Goal: Task Accomplishment & Management: Manage account settings

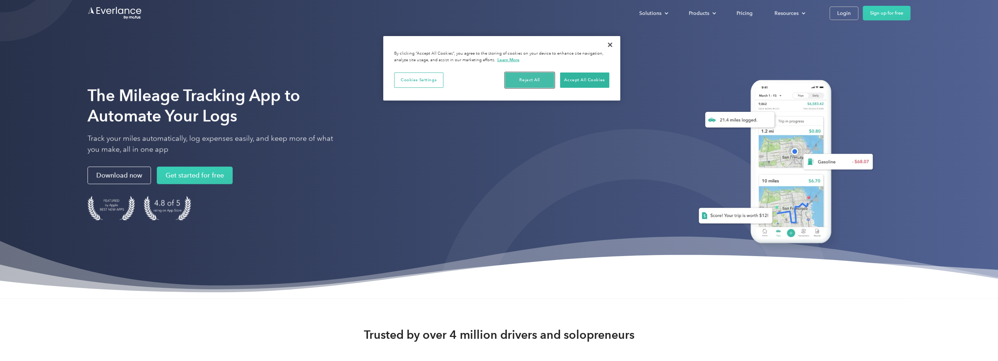
click at [536, 79] on button "Reject All" at bounding box center [529, 80] width 49 height 15
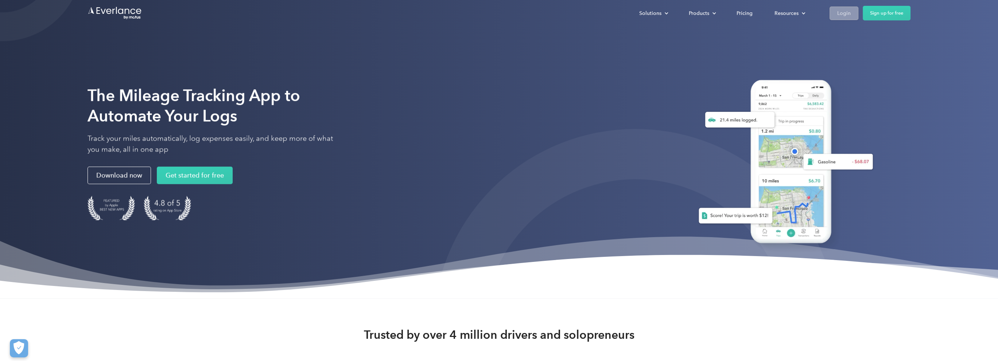
click at [844, 12] on div "Login" at bounding box center [844, 13] width 13 height 9
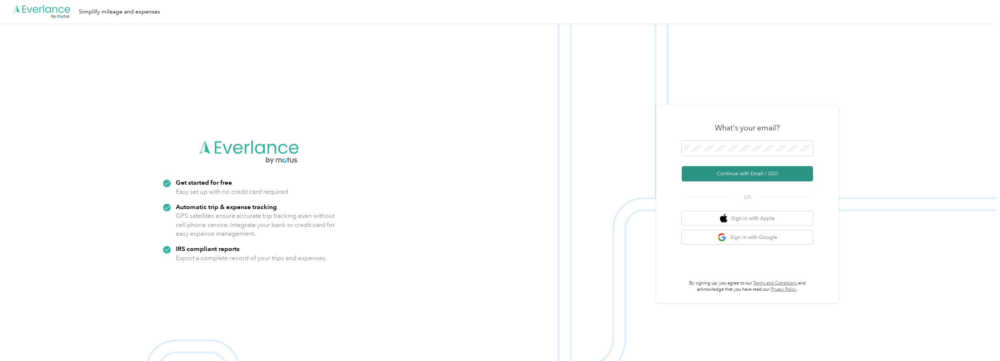
click at [754, 172] on button "Continue with Email / SSO" at bounding box center [747, 173] width 131 height 15
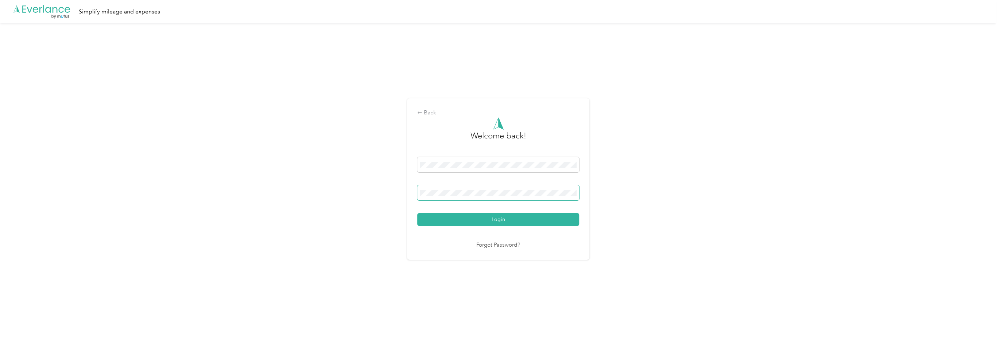
click at [417, 213] on button "Login" at bounding box center [498, 219] width 162 height 13
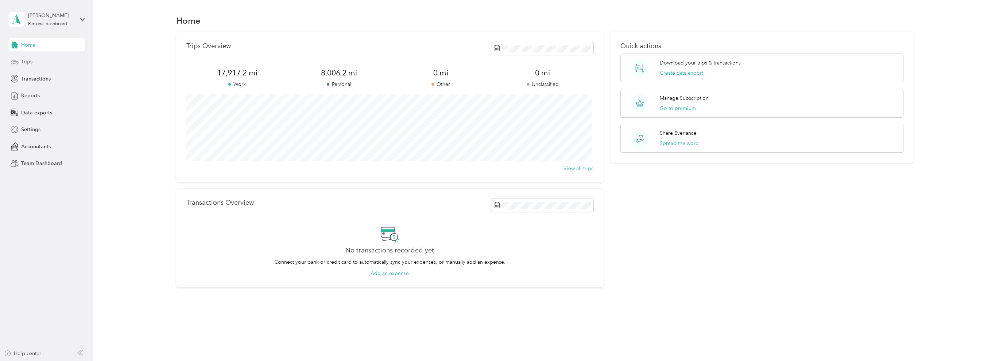
click at [28, 61] on span "Trips" at bounding box center [26, 62] width 11 height 8
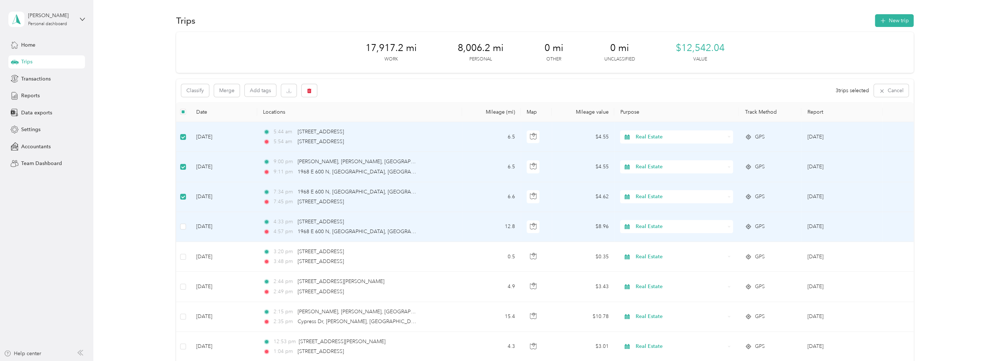
scroll to position [36, 0]
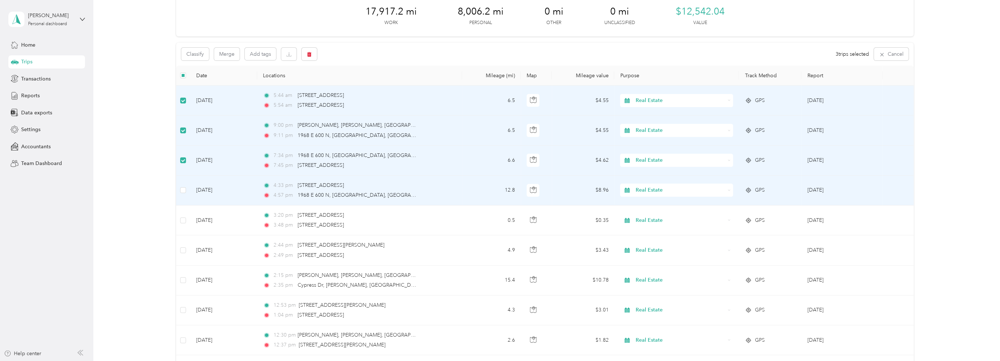
click at [680, 189] on span "Real Estate" at bounding box center [680, 190] width 89 height 8
click at [656, 270] on span "Rental Property" at bounding box center [682, 270] width 90 height 8
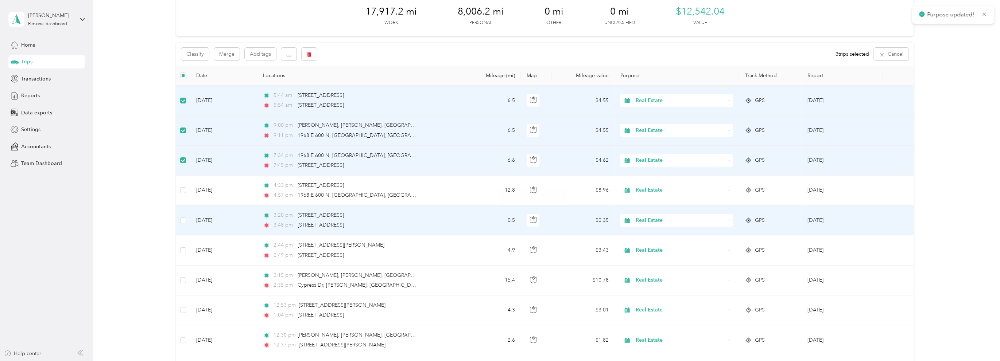
click at [662, 222] on span "Real Estate" at bounding box center [680, 221] width 89 height 8
click at [531, 219] on icon "button" at bounding box center [533, 220] width 7 height 7
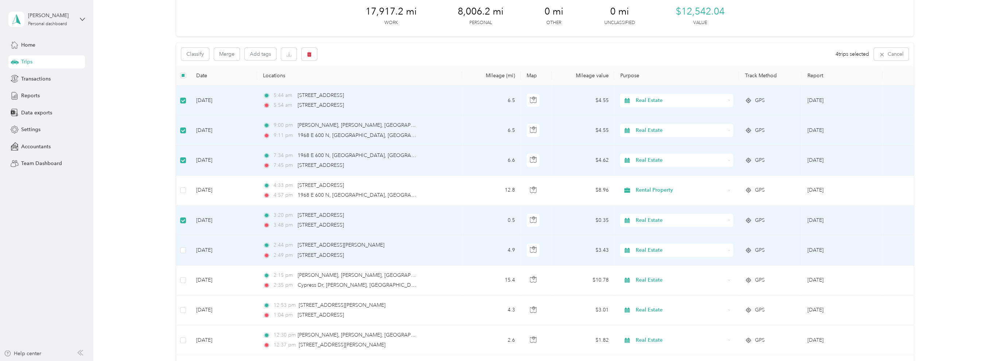
click at [659, 248] on span "Real Estate" at bounding box center [680, 251] width 89 height 8
click at [648, 328] on span "Rental Property" at bounding box center [682, 330] width 90 height 8
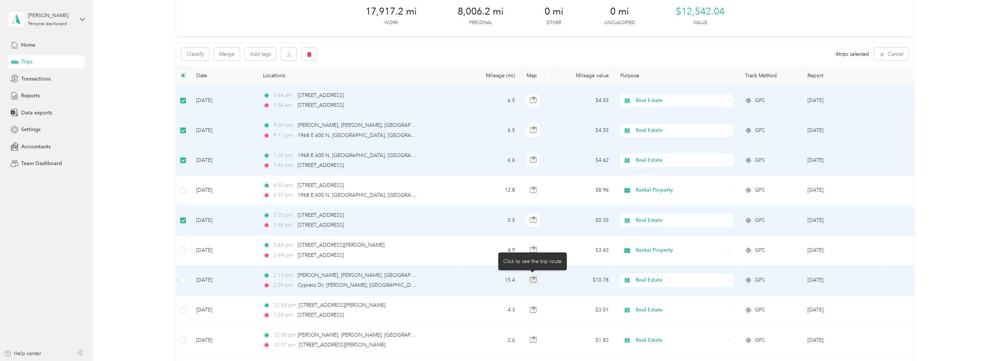
click at [533, 281] on icon "button" at bounding box center [533, 280] width 7 height 7
click at [658, 281] on span "Real Estate" at bounding box center [680, 281] width 89 height 8
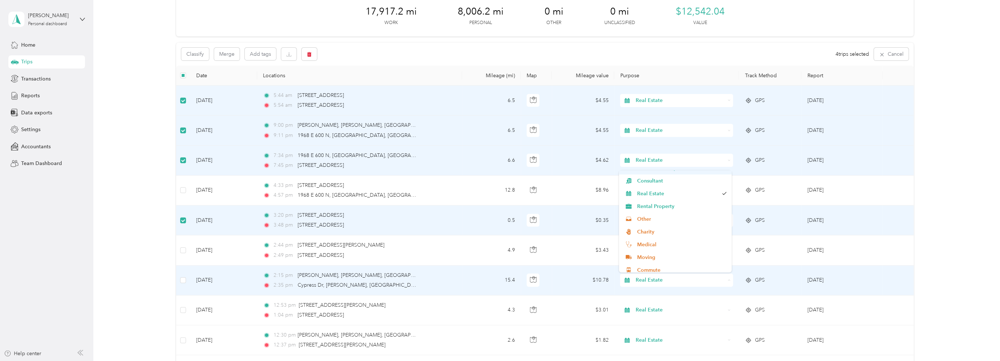
scroll to position [73, 0]
click at [653, 206] on span "Rental Property" at bounding box center [682, 206] width 90 height 8
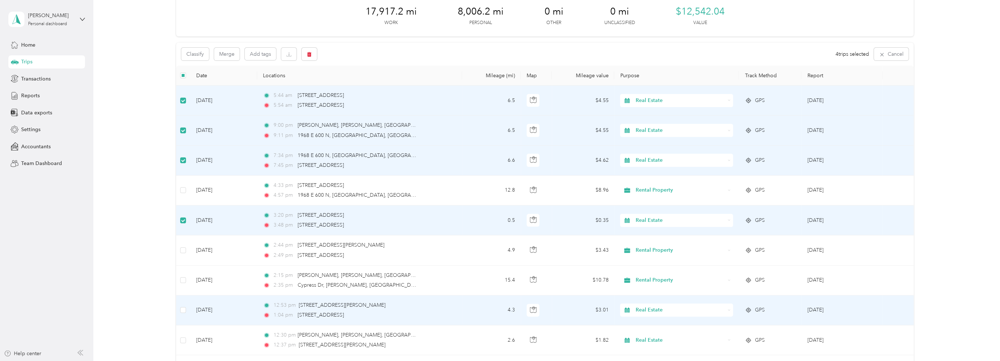
click at [656, 310] on span "Real Estate" at bounding box center [680, 310] width 89 height 8
click at [649, 230] on span "Office Operations" at bounding box center [682, 233] width 90 height 8
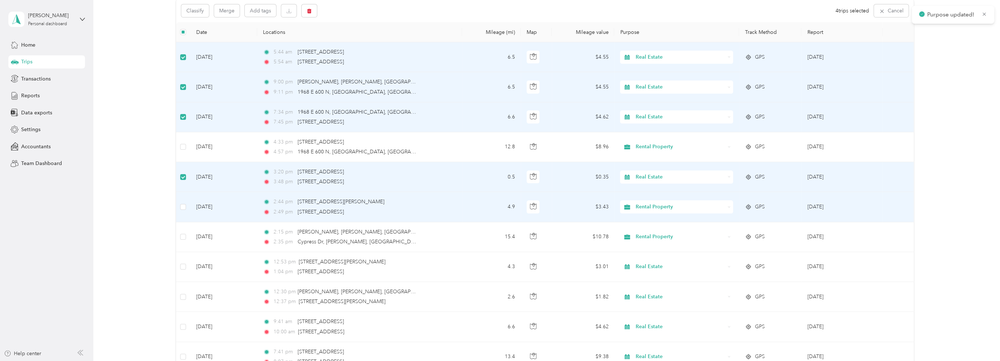
scroll to position [109, 0]
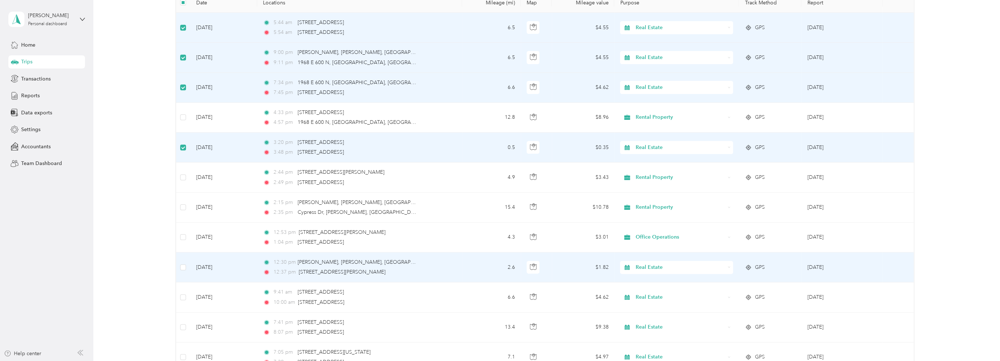
click at [654, 265] on span "Real Estate" at bounding box center [680, 268] width 89 height 8
click at [664, 189] on span "Office Operations" at bounding box center [682, 188] width 90 height 8
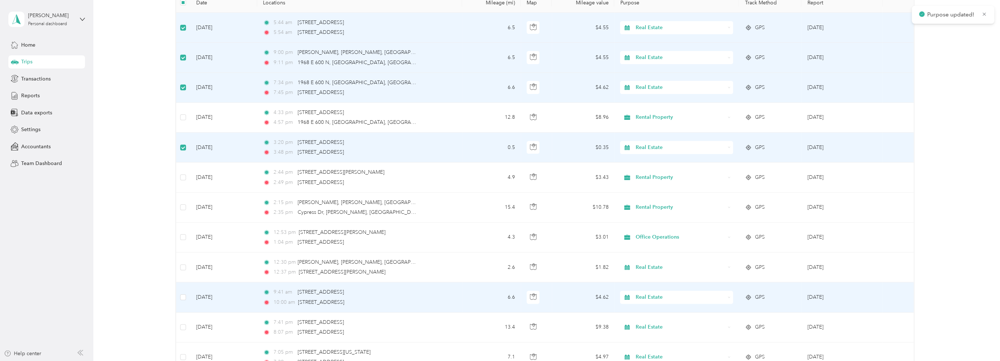
click at [178, 296] on td at bounding box center [183, 298] width 14 height 30
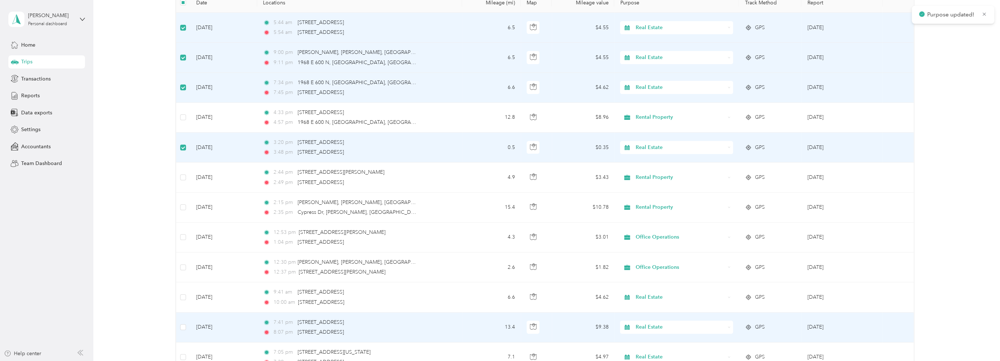
scroll to position [182, 0]
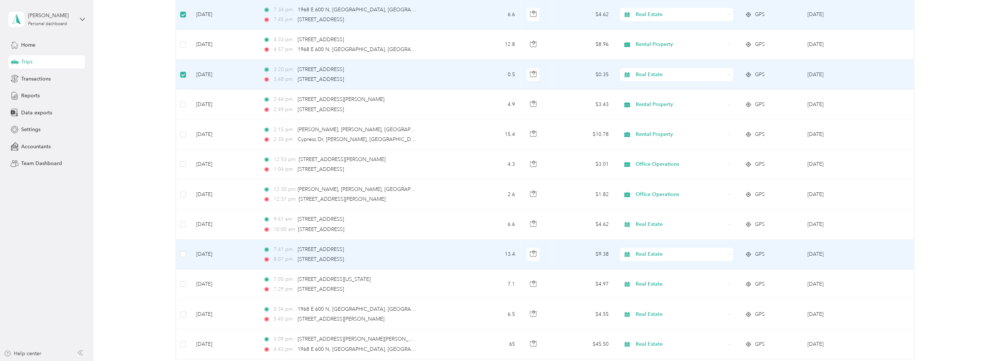
click at [661, 256] on span "Real Estate" at bounding box center [680, 255] width 89 height 8
click at [662, 217] on span "Rental Property" at bounding box center [682, 217] width 90 height 8
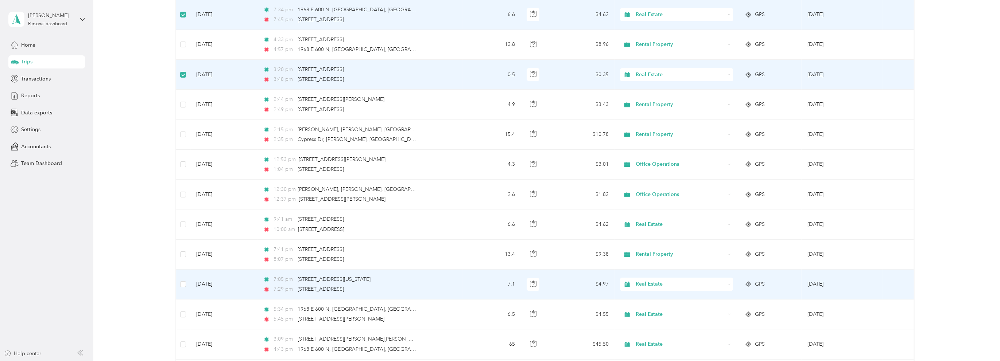
click at [656, 282] on span "Real Estate" at bounding box center [680, 285] width 89 height 8
click at [642, 243] on span "Rental Property" at bounding box center [682, 246] width 90 height 8
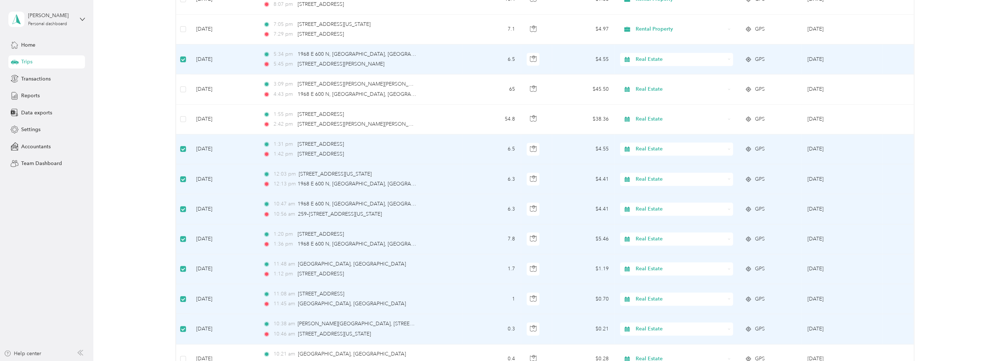
scroll to position [511, 0]
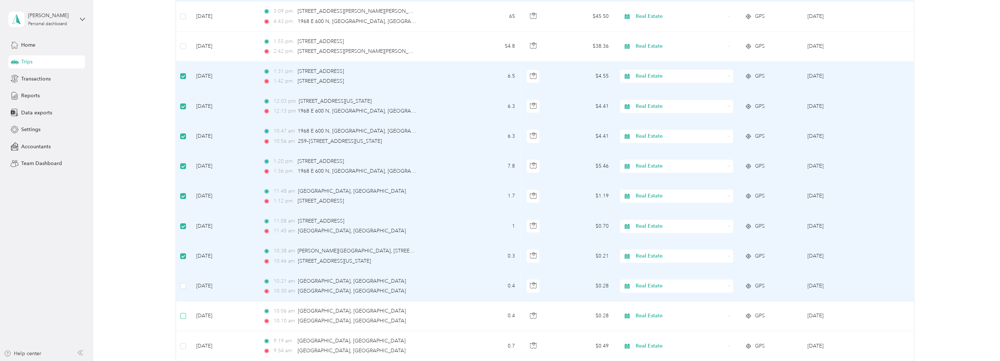
click at [182, 289] on label at bounding box center [183, 286] width 6 height 8
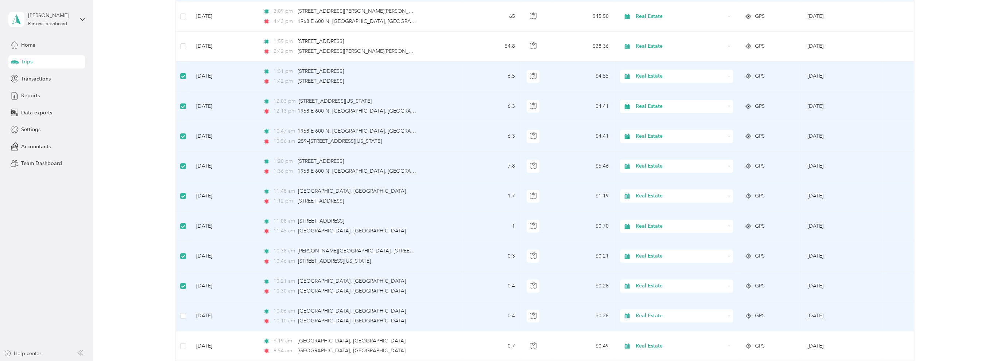
click at [181, 321] on td at bounding box center [183, 317] width 14 height 30
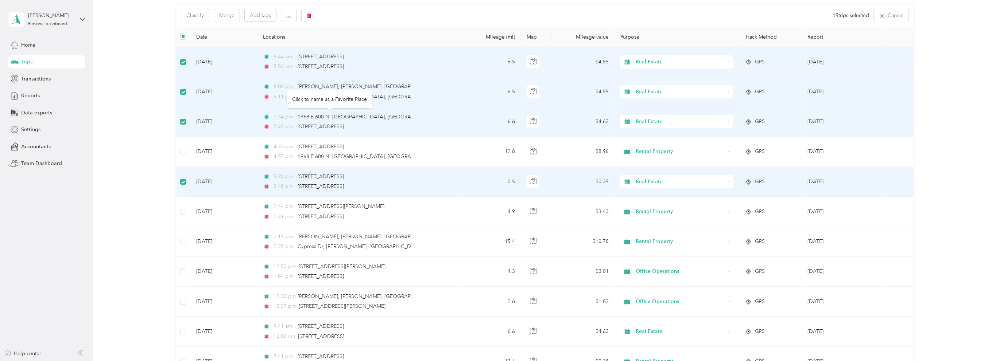
scroll to position [73, 0]
click at [201, 17] on button "Classify" at bounding box center [195, 17] width 28 height 13
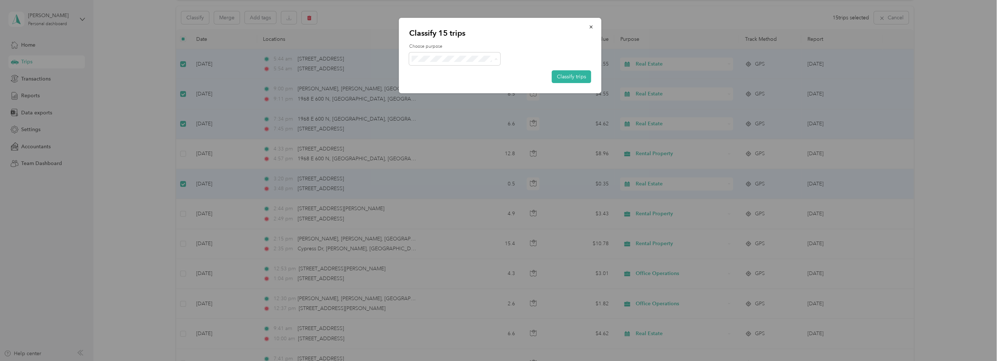
click at [429, 85] on span "Personal" at bounding box center [461, 85] width 68 height 8
click at [569, 76] on button "Classify trips" at bounding box center [571, 76] width 39 height 13
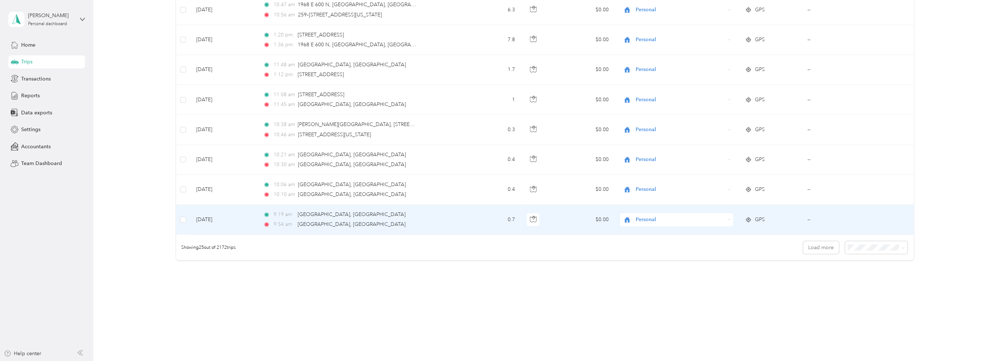
scroll to position [641, 0]
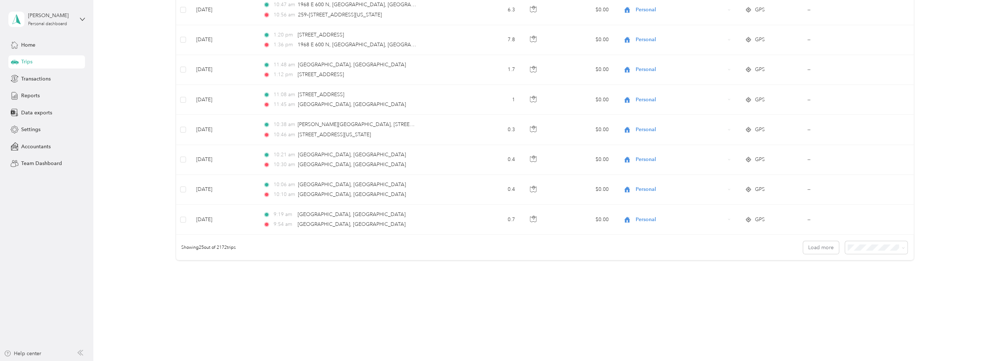
click at [869, 286] on span "100 per load" at bounding box center [863, 285] width 30 height 6
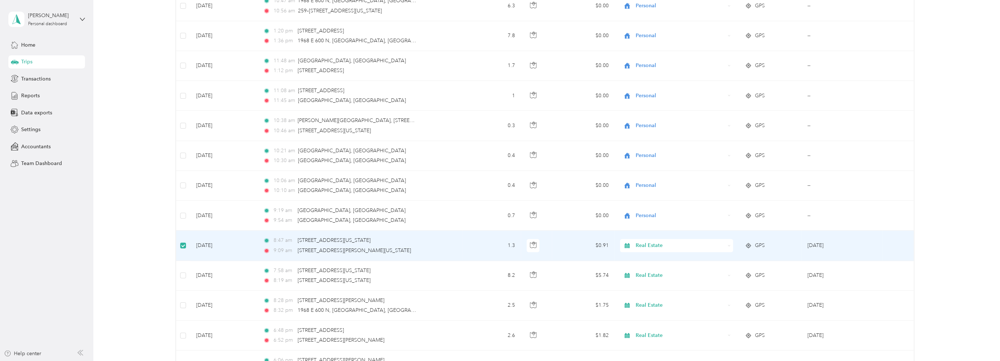
scroll to position [641, 0]
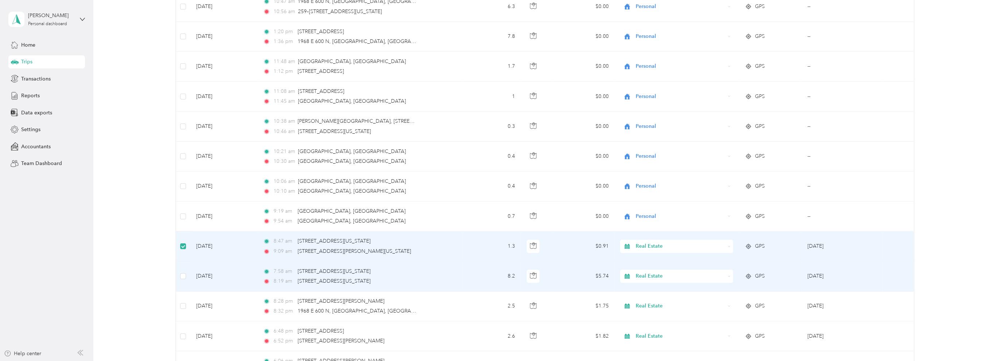
click at [179, 277] on td at bounding box center [183, 277] width 14 height 30
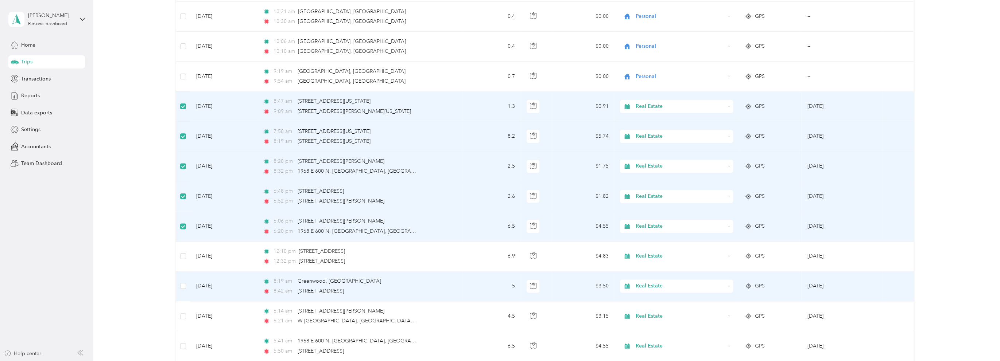
scroll to position [786, 0]
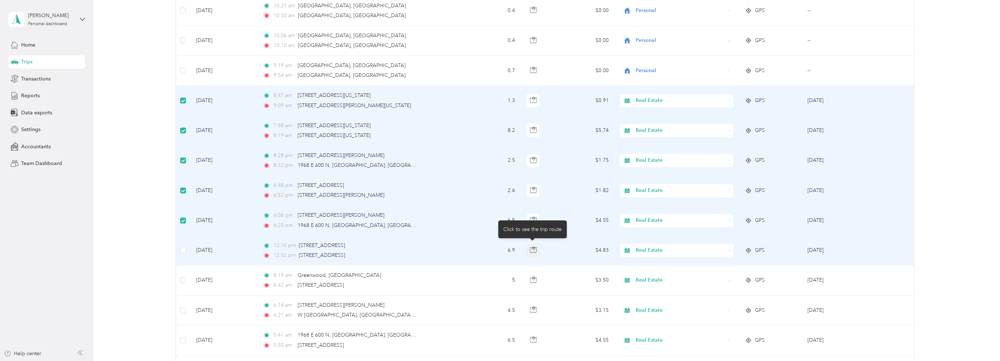
click at [533, 249] on icon "button" at bounding box center [533, 250] width 7 height 7
click at [654, 249] on span "Real Estate" at bounding box center [680, 251] width 89 height 8
click at [649, 286] on span "Office Operations" at bounding box center [682, 287] width 90 height 8
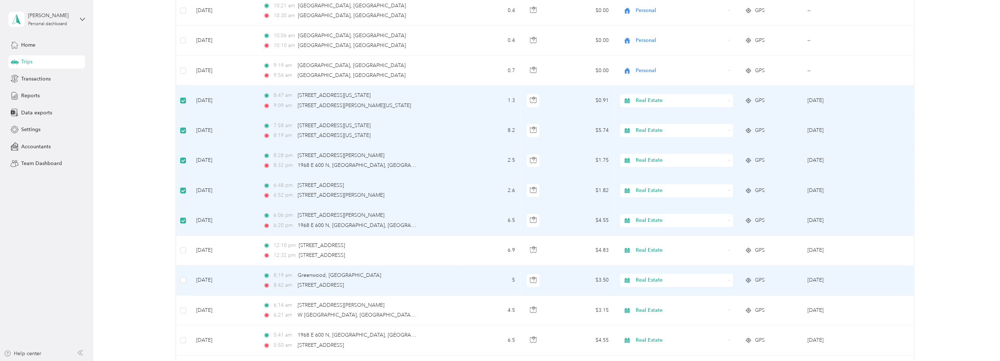
click at [651, 278] on span "Real Estate" at bounding box center [680, 281] width 89 height 8
click at [654, 238] on span "Professional Improvement" at bounding box center [682, 236] width 90 height 8
click at [663, 278] on span "Real Estate" at bounding box center [680, 281] width 89 height 8
click at [673, 238] on span "Professional Improvement" at bounding box center [682, 239] width 90 height 8
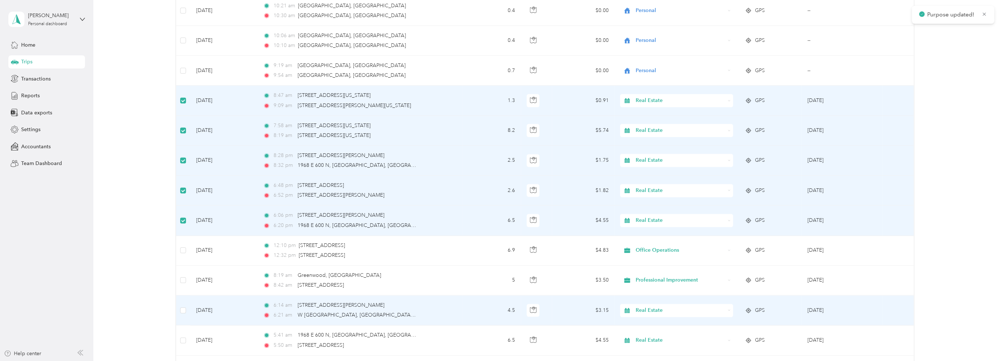
click at [668, 309] on span "Real Estate" at bounding box center [680, 311] width 89 height 8
drag, startPoint x: 665, startPoint y: 269, endPoint x: 669, endPoint y: 270, distance: 3.7
click at [666, 268] on span "Professional Improvement" at bounding box center [682, 269] width 90 height 8
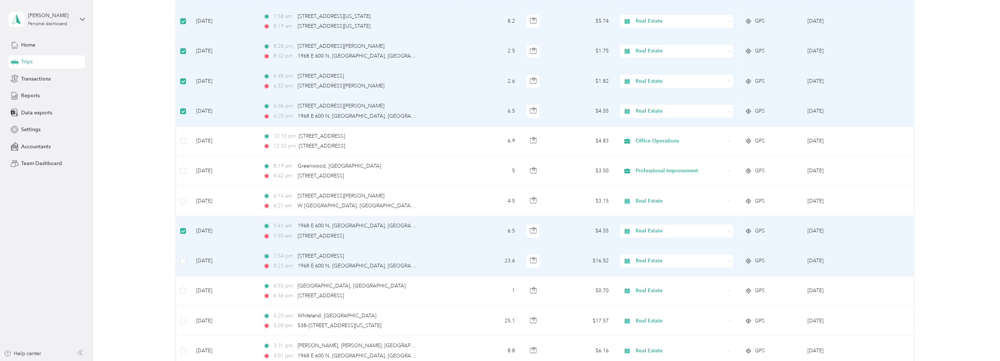
click at [686, 258] on span "Real Estate" at bounding box center [680, 261] width 89 height 8
click at [668, 197] on ol "Work Personal Office Operations Market Research Work Related Professional Impro…" at bounding box center [675, 197] width 113 height 102
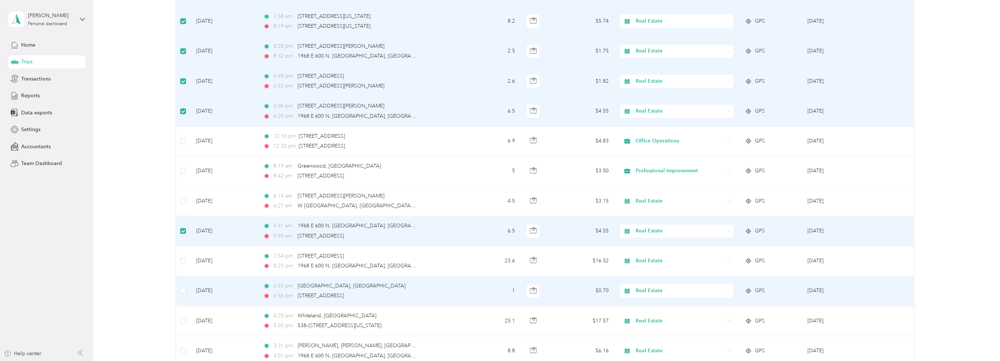
click at [661, 288] on span "Real Estate" at bounding box center [680, 291] width 89 height 8
click at [664, 223] on span "Market Research" at bounding box center [682, 222] width 90 height 8
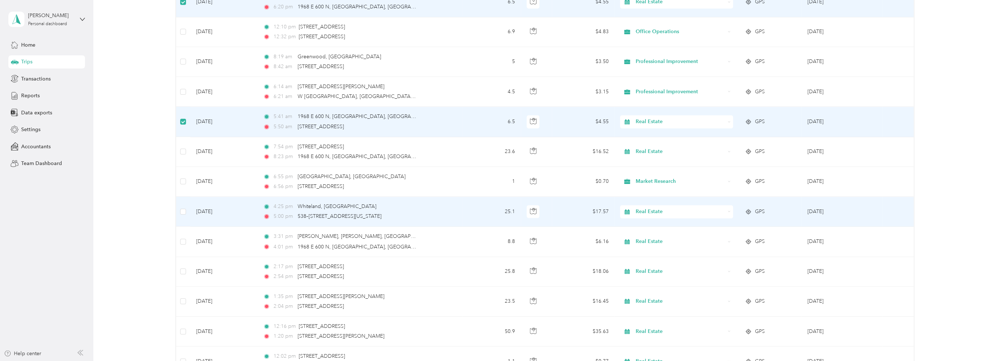
click at [660, 209] on span "Real Estate" at bounding box center [680, 212] width 89 height 8
click at [660, 262] on span "Market Research" at bounding box center [682, 261] width 90 height 8
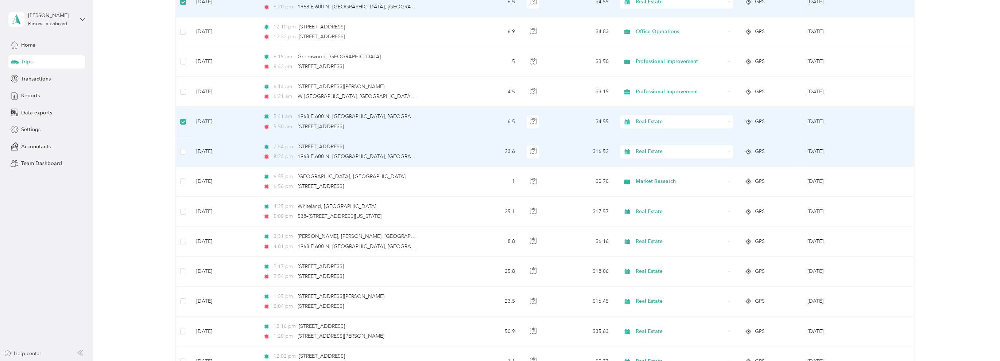
click at [662, 149] on span "Real Estate" at bounding box center [680, 152] width 89 height 8
click at [647, 200] on span "Market Research" at bounding box center [682, 200] width 90 height 8
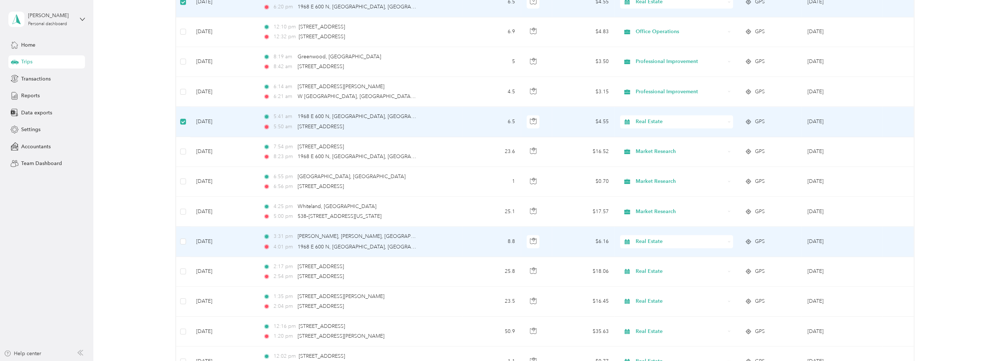
click at [187, 239] on td at bounding box center [183, 242] width 14 height 30
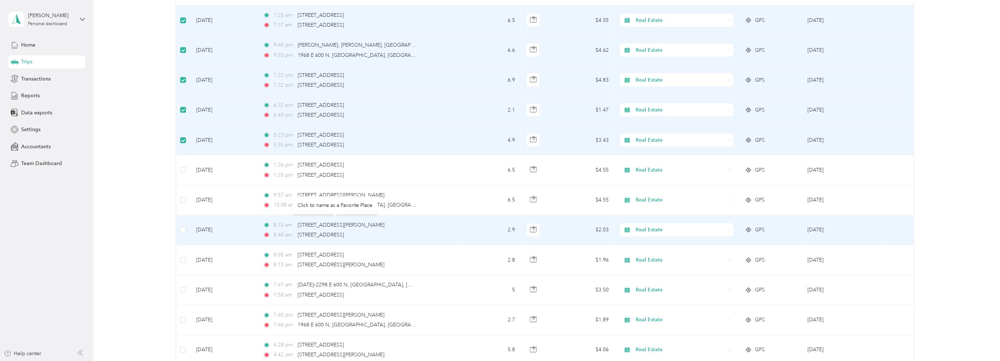
scroll to position [1443, 0]
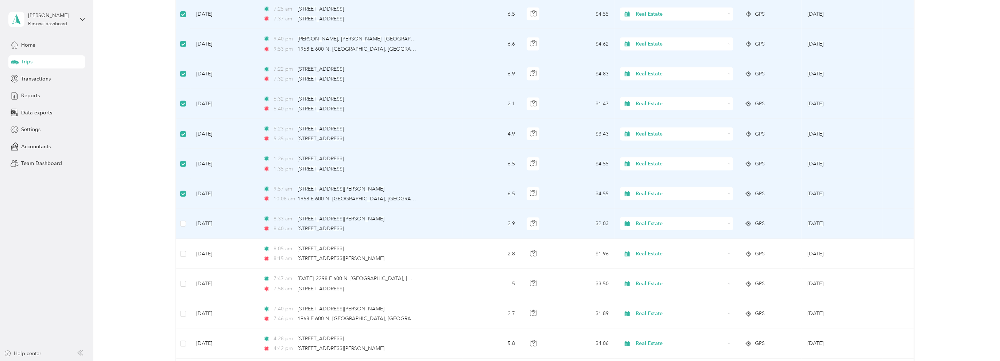
click at [652, 220] on span "Real Estate" at bounding box center [680, 224] width 89 height 8
click at [652, 258] on span "Office Operations" at bounding box center [682, 257] width 90 height 8
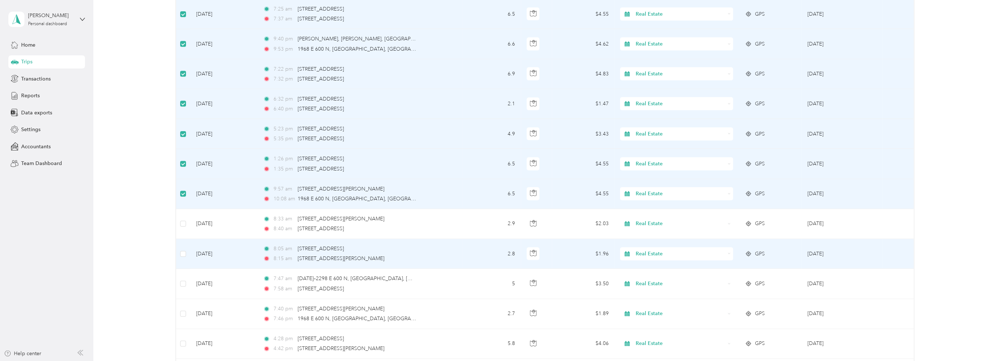
click at [641, 250] on span "Real Estate" at bounding box center [680, 254] width 89 height 8
drag, startPoint x: 641, startPoint y: 289, endPoint x: 384, endPoint y: 270, distance: 258.2
click at [642, 289] on span "Office Operations" at bounding box center [682, 289] width 90 height 8
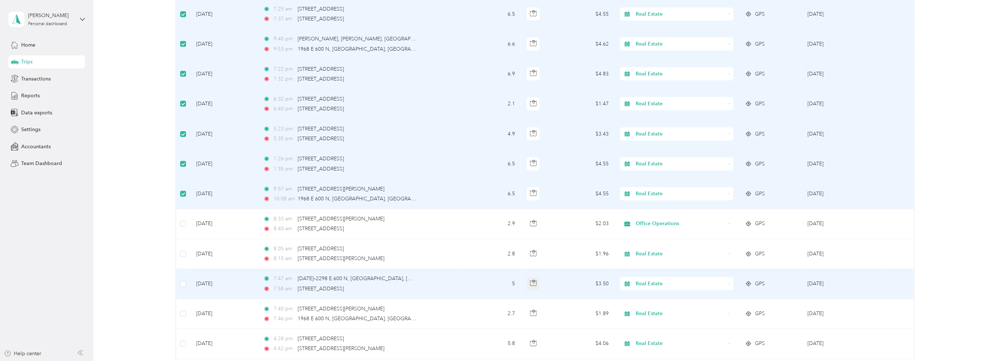
click at [533, 280] on icon "button" at bounding box center [533, 283] width 7 height 7
click at [179, 279] on td at bounding box center [183, 284] width 14 height 30
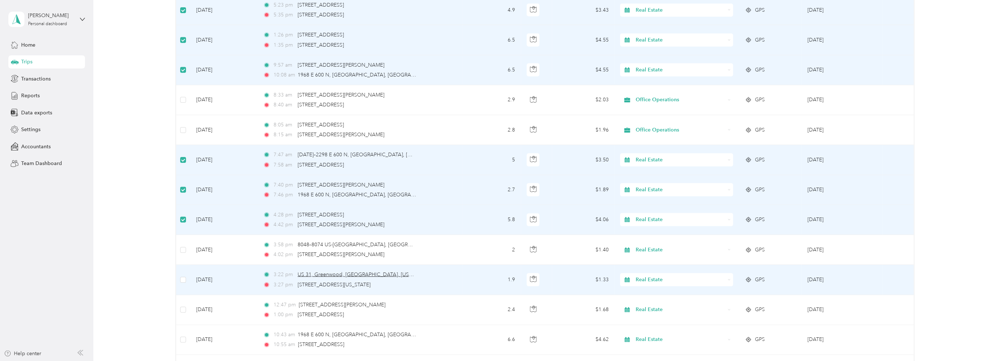
scroll to position [1589, 0]
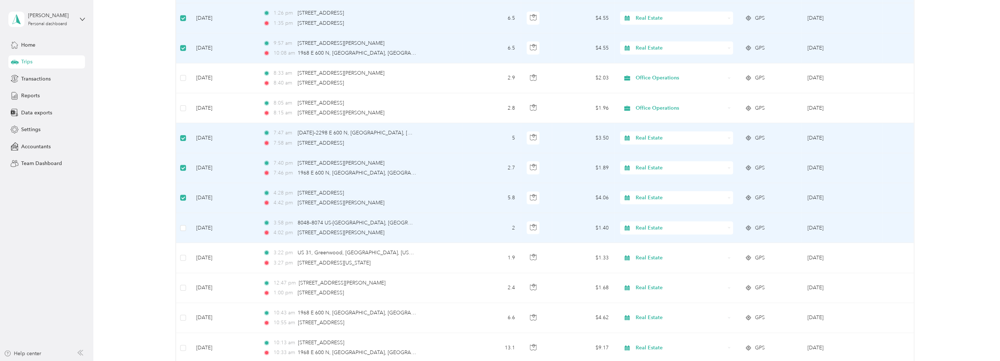
click at [670, 224] on span "Real Estate" at bounding box center [680, 228] width 89 height 8
click at [660, 264] on span "Office Operations" at bounding box center [682, 263] width 90 height 8
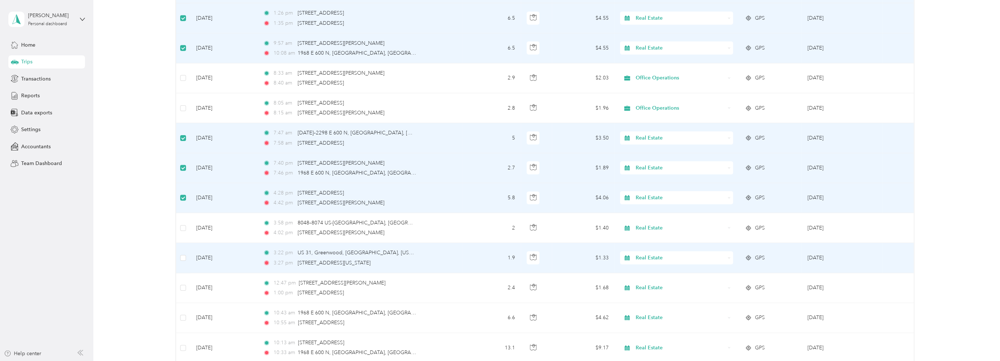
click at [665, 255] on span "Real Estate" at bounding box center [680, 258] width 89 height 8
click at [651, 174] on span "Office Operations" at bounding box center [682, 174] width 90 height 8
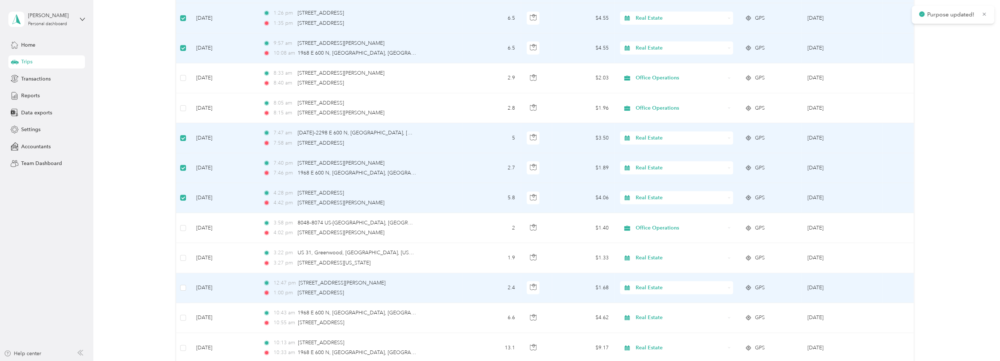
click at [662, 284] on span "Real Estate" at bounding box center [680, 288] width 89 height 8
click at [662, 205] on span "Office Operations" at bounding box center [682, 206] width 90 height 8
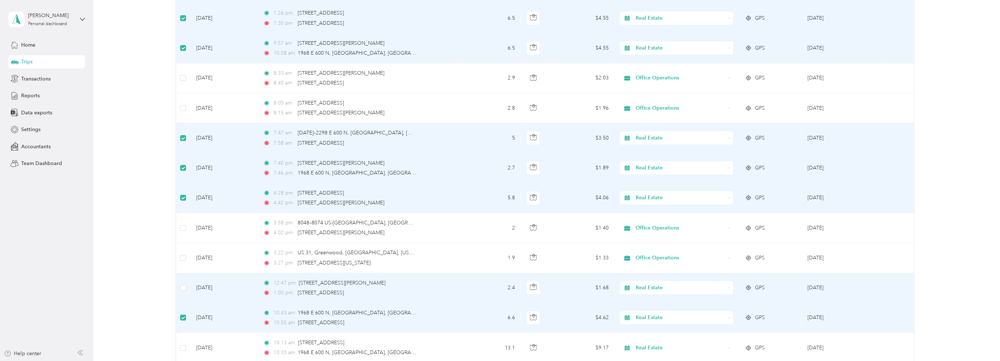
click at [663, 284] on span "Real Estate" at bounding box center [680, 288] width 89 height 8
click at [666, 206] on span "Office Operations" at bounding box center [682, 206] width 90 height 8
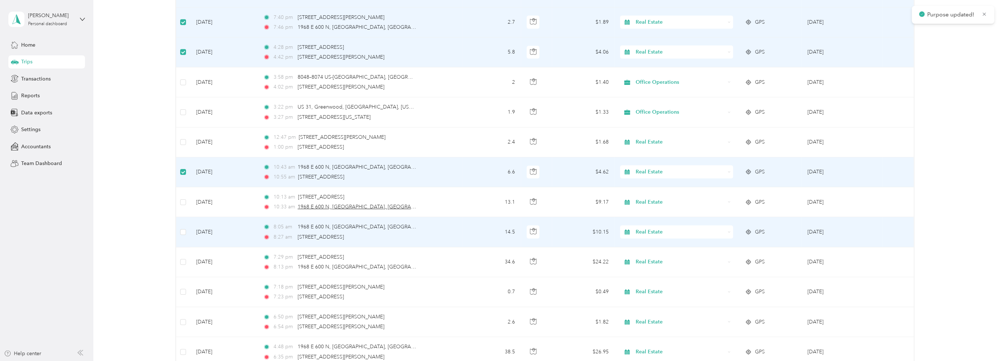
scroll to position [1771, 0]
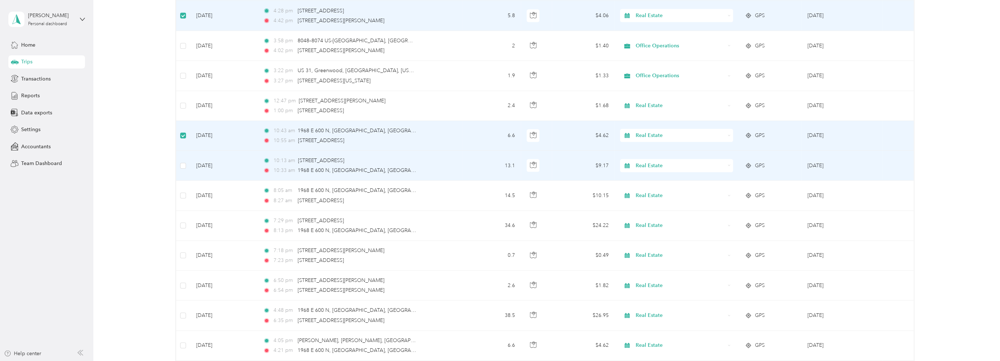
click at [658, 162] on span "Real Estate" at bounding box center [680, 166] width 89 height 8
click at [643, 241] on span "Rental Property" at bounding box center [682, 241] width 90 height 8
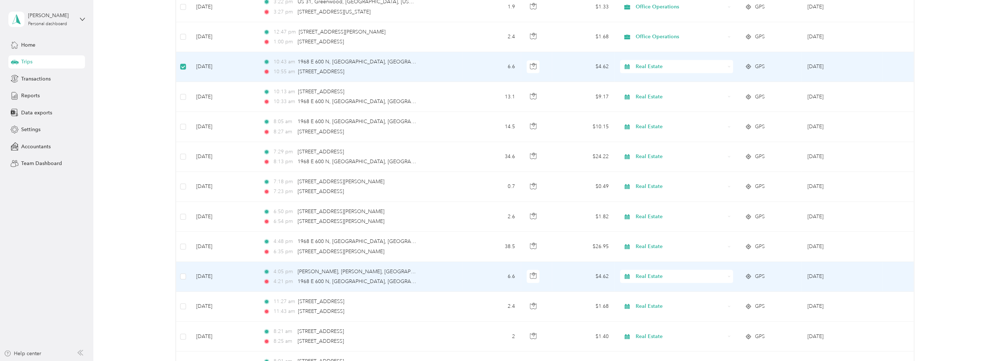
scroll to position [1844, 0]
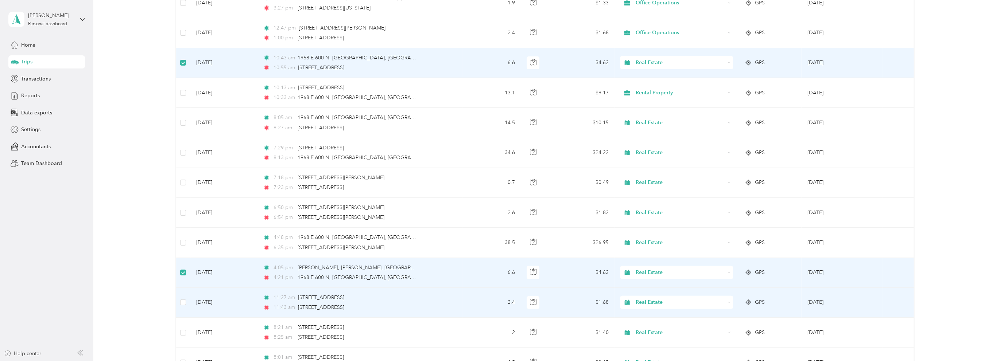
click at [686, 299] on span "Real Estate" at bounding box center [680, 303] width 89 height 8
click at [667, 221] on span "Office Operations" at bounding box center [682, 220] width 90 height 8
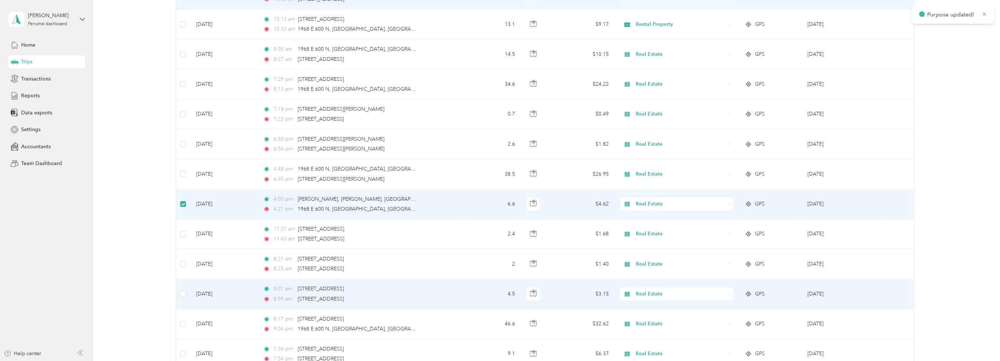
scroll to position [1954, 0]
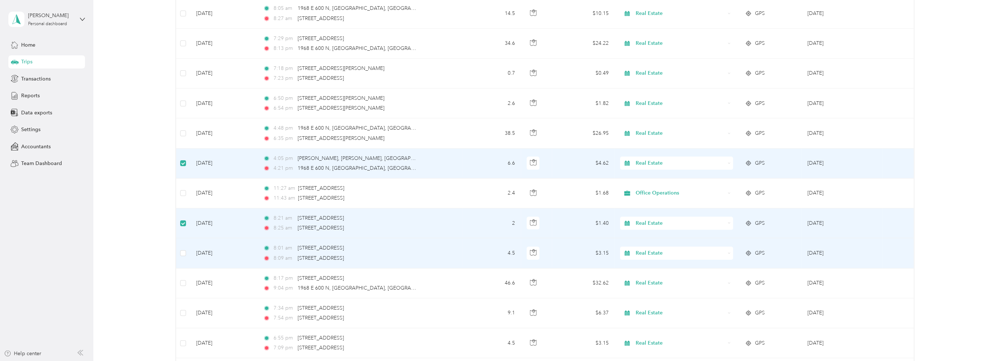
click at [179, 248] on td at bounding box center [183, 254] width 14 height 30
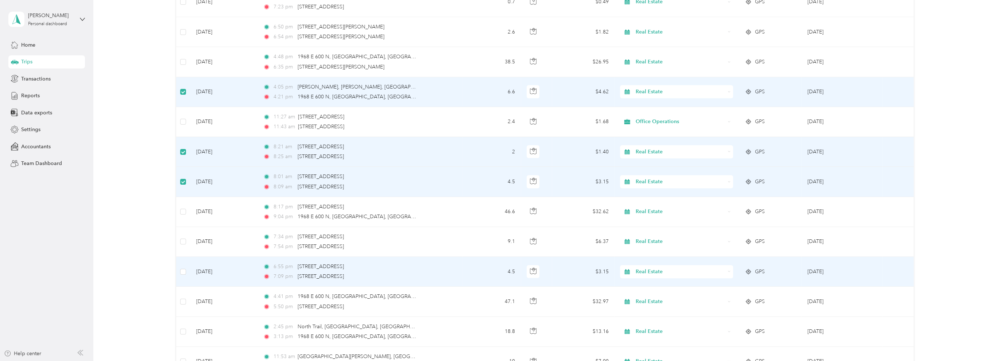
scroll to position [2027, 0]
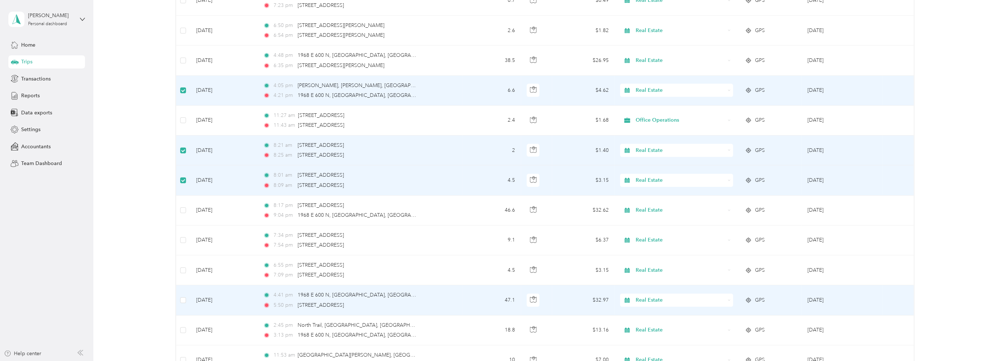
click at [665, 297] on span "Real Estate" at bounding box center [680, 301] width 89 height 8
click at [666, 230] on span "Market Research" at bounding box center [682, 230] width 90 height 8
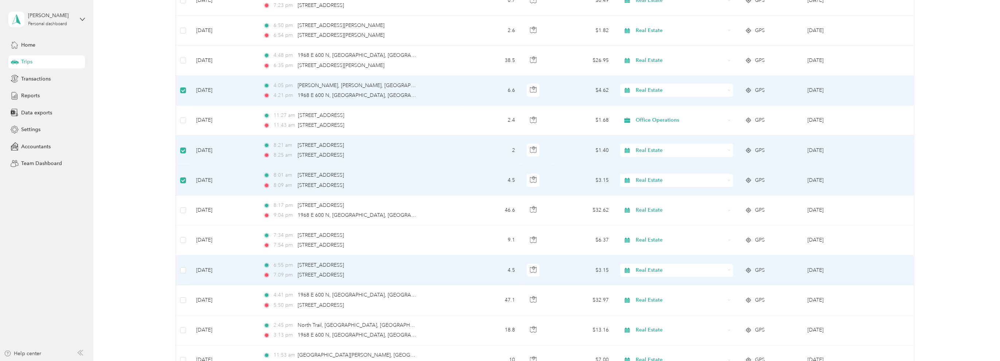
click at [662, 267] on span "Real Estate" at bounding box center [680, 271] width 89 height 8
click at [664, 198] on span "Market Research" at bounding box center [682, 200] width 90 height 8
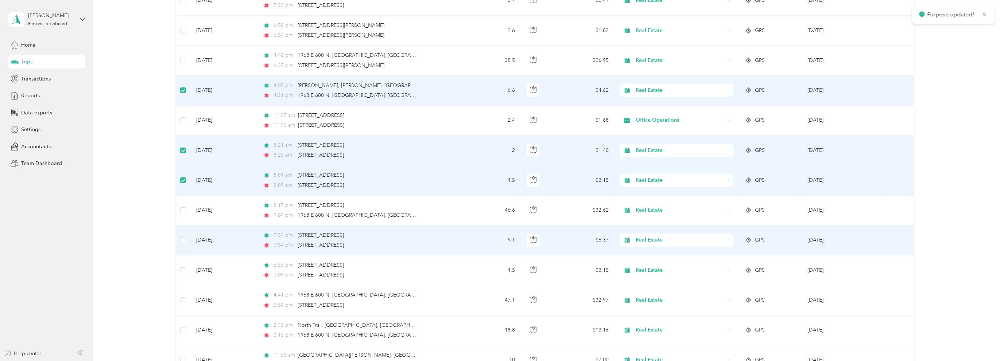
click at [660, 237] on span "Real Estate" at bounding box center [680, 240] width 89 height 8
drag, startPoint x: 649, startPoint y: 287, endPoint x: 662, endPoint y: 233, distance: 55.1
click at [649, 287] on span "Market Research" at bounding box center [682, 287] width 90 height 8
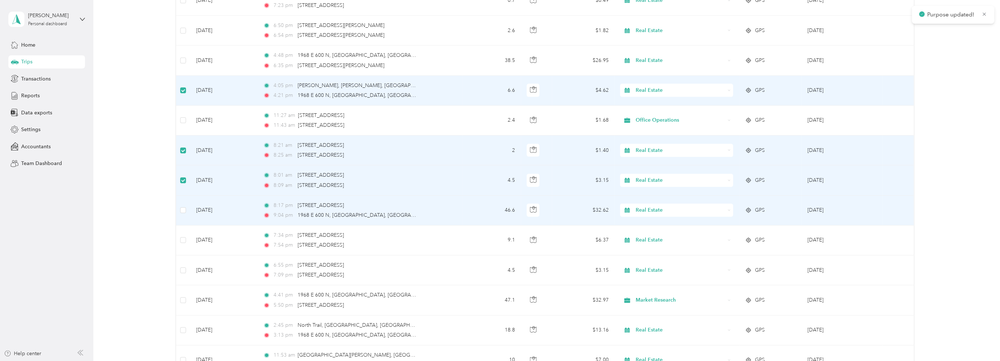
click at [661, 208] on span "Real Estate" at bounding box center [680, 210] width 89 height 8
click at [660, 258] on li "Market Research" at bounding box center [675, 254] width 113 height 13
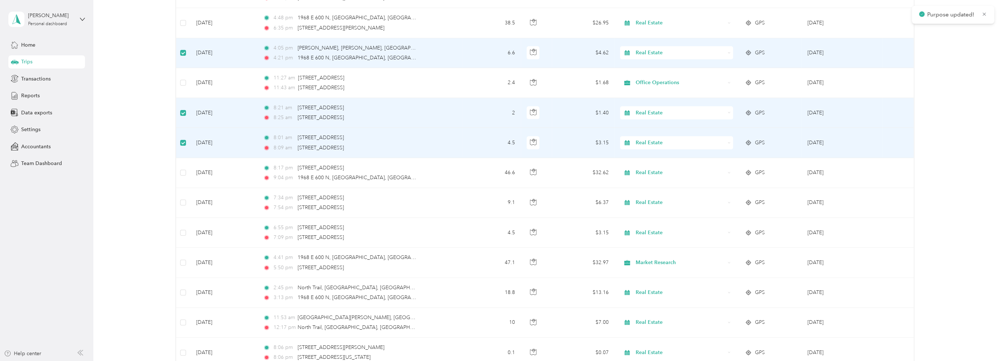
scroll to position [2100, 0]
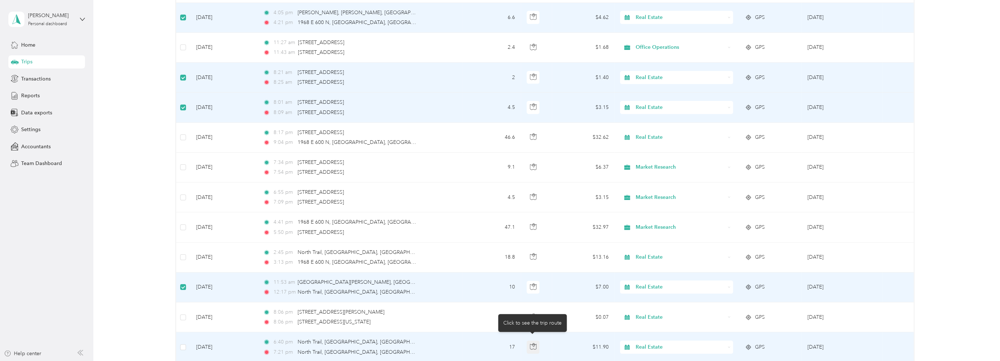
click at [533, 344] on icon "button" at bounding box center [533, 347] width 7 height 7
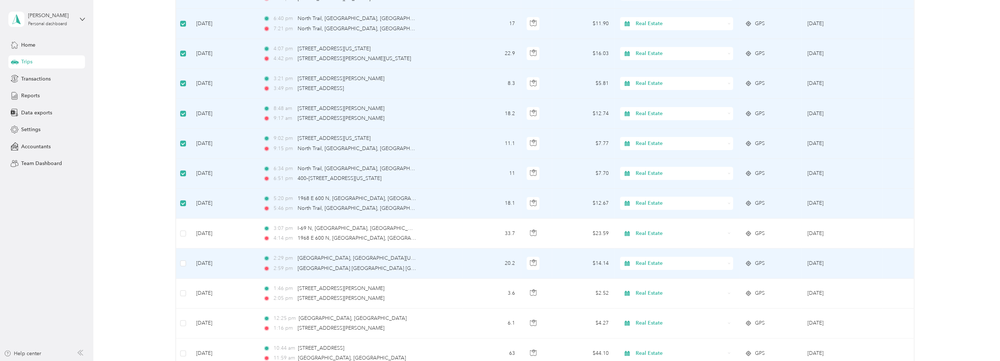
scroll to position [2428, 0]
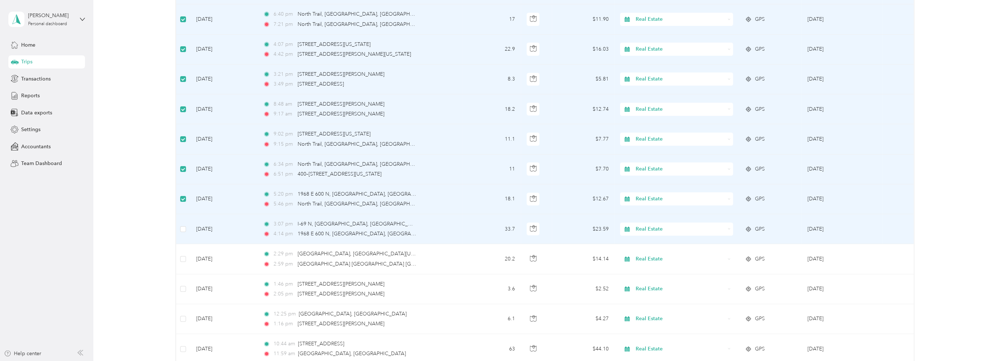
click at [662, 226] on span "Real Estate" at bounding box center [680, 229] width 89 height 8
click at [650, 274] on span "Market Research" at bounding box center [682, 275] width 90 height 8
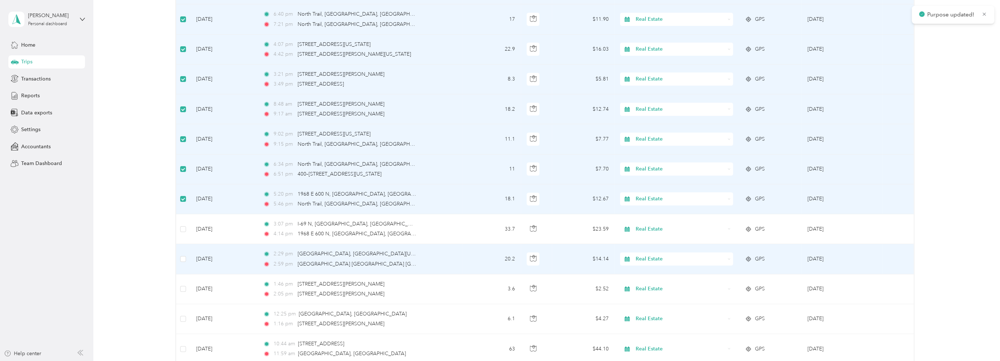
click at [654, 255] on span "Real Estate" at bounding box center [680, 259] width 89 height 8
click at [658, 189] on li "Market Research" at bounding box center [675, 185] width 113 height 13
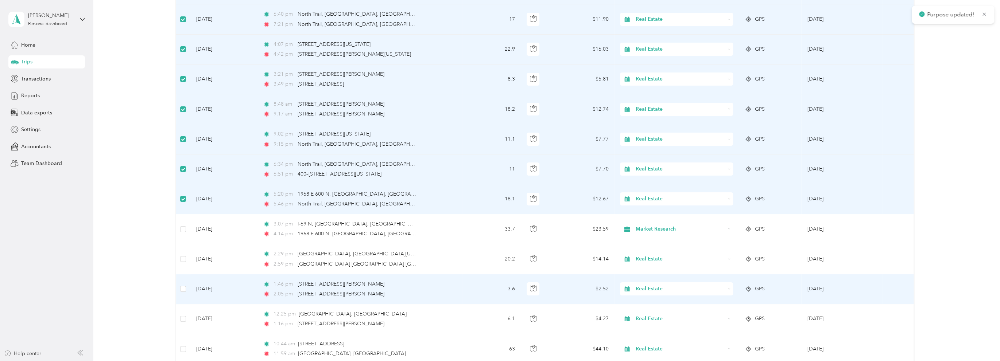
click at [179, 281] on td at bounding box center [183, 290] width 14 height 30
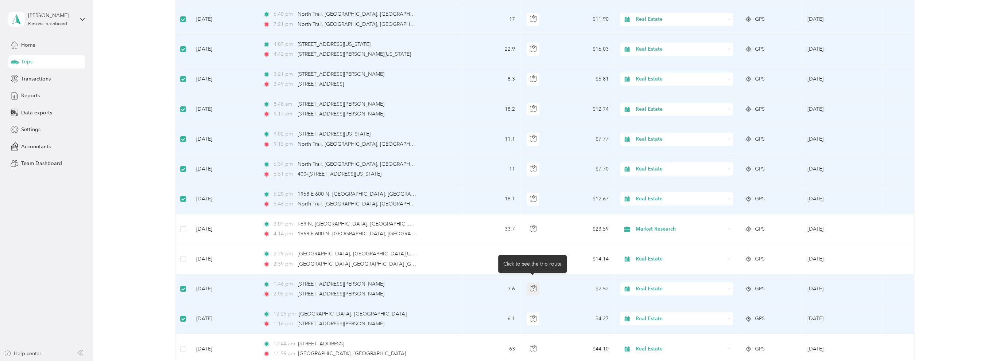
click at [533, 286] on icon "button" at bounding box center [533, 288] width 2 height 4
click at [530, 316] on button "button" at bounding box center [533, 319] width 13 height 13
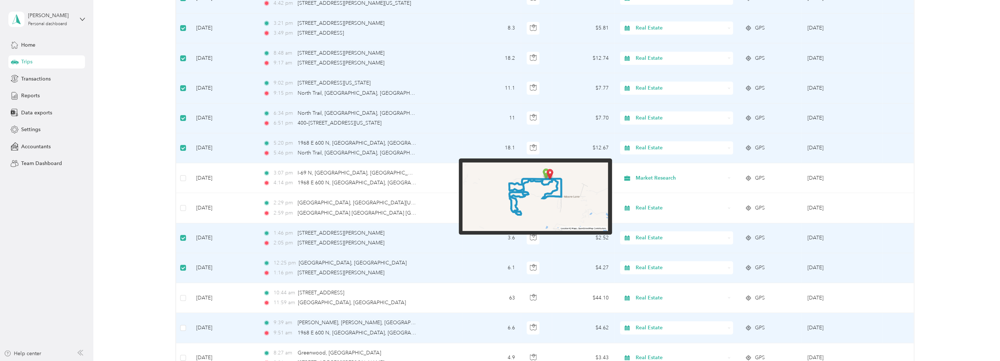
scroll to position [2501, 0]
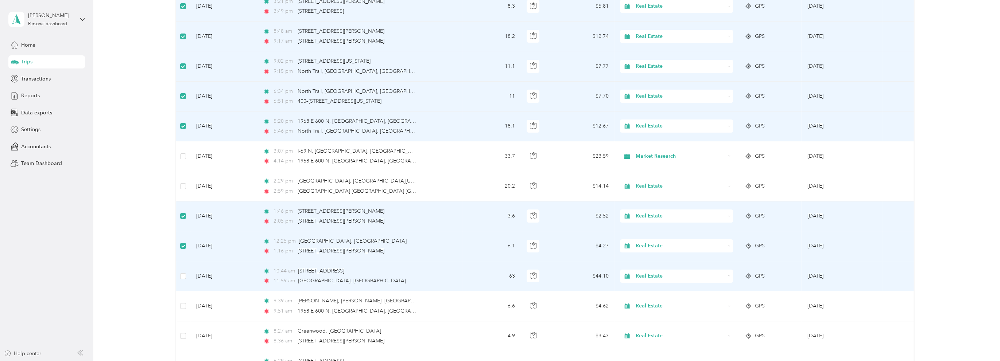
click at [652, 272] on span "Real Estate" at bounding box center [680, 276] width 89 height 8
click at [656, 202] on span "Market Research" at bounding box center [682, 205] width 90 height 8
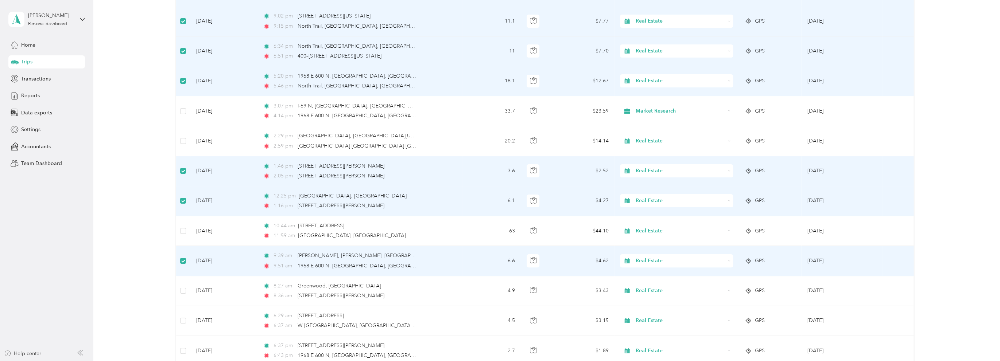
scroll to position [2574, 0]
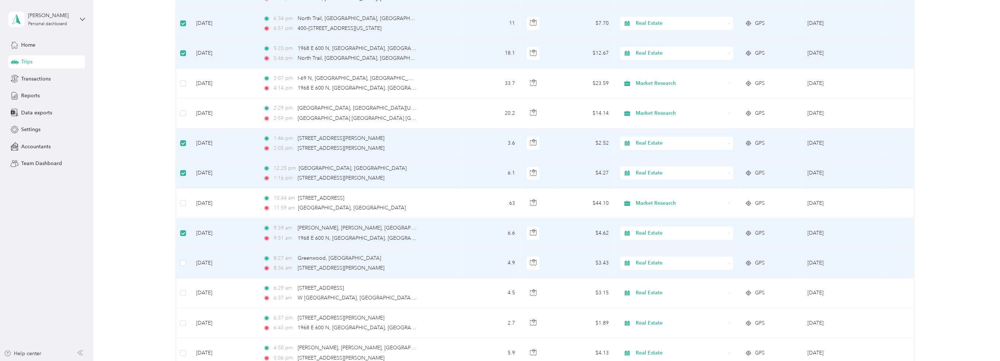
click at [673, 259] on span "Real Estate" at bounding box center [680, 263] width 89 height 8
click at [678, 216] on span "Professional Improvement" at bounding box center [682, 217] width 90 height 8
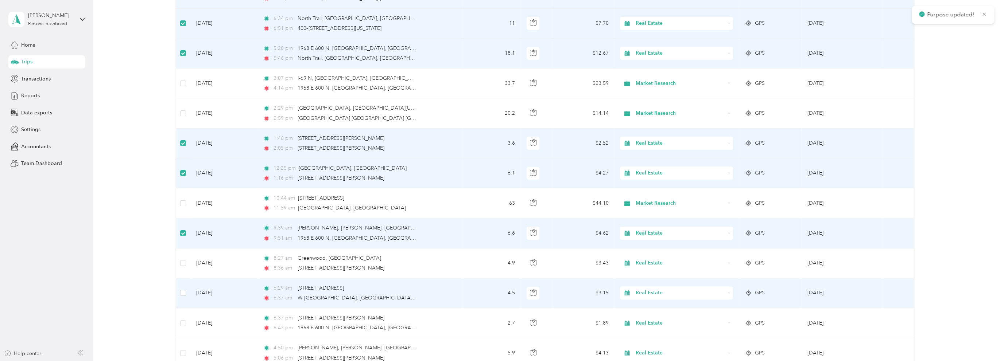
click at [664, 289] on span "Real Estate" at bounding box center [680, 293] width 89 height 8
click at [668, 246] on span "Professional Improvement" at bounding box center [682, 247] width 90 height 8
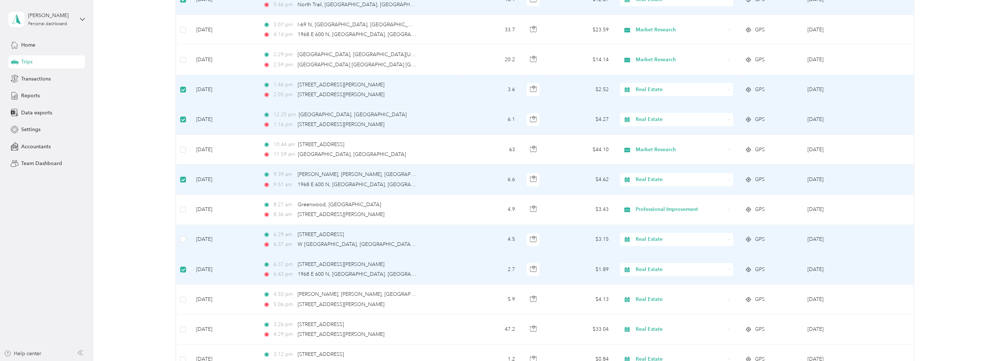
scroll to position [2647, 0]
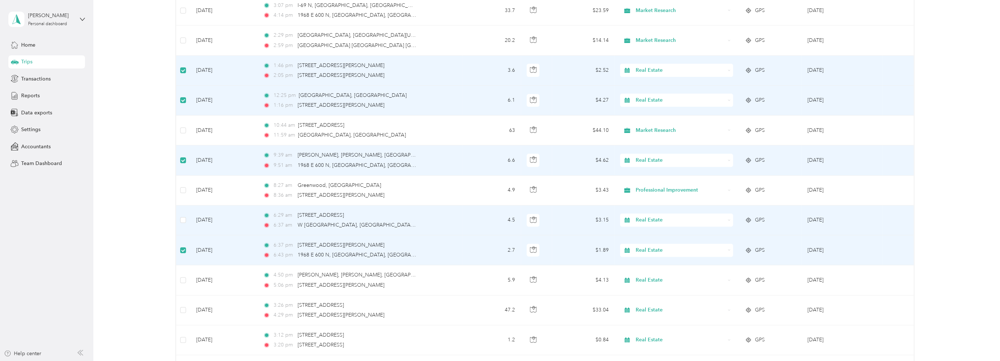
click at [656, 216] on span "Real Estate" at bounding box center [680, 220] width 89 height 8
click at [645, 289] on span "Professional Improvement" at bounding box center [682, 291] width 90 height 8
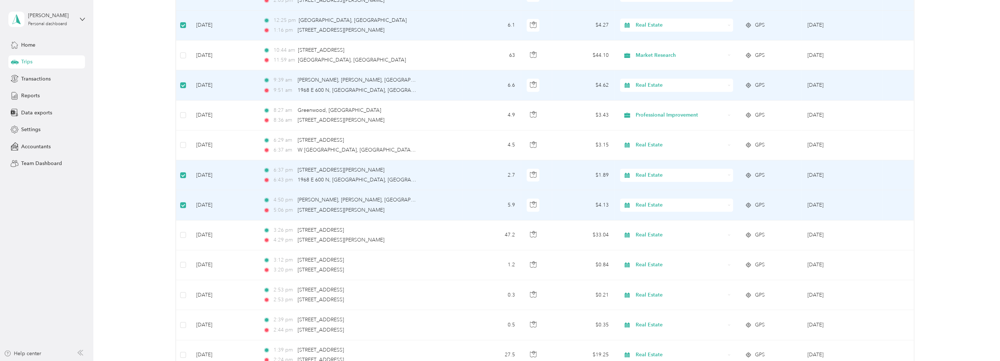
scroll to position [2756, 0]
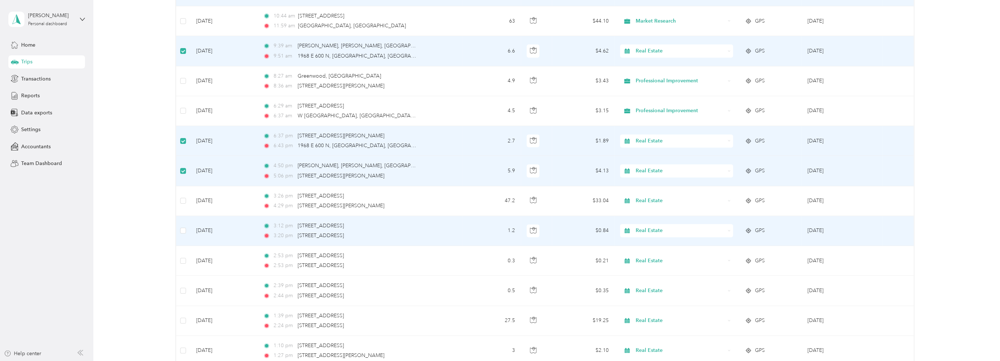
click at [656, 227] on span "Real Estate" at bounding box center [680, 231] width 89 height 8
click at [664, 264] on span "Rental Property" at bounding box center [682, 267] width 90 height 8
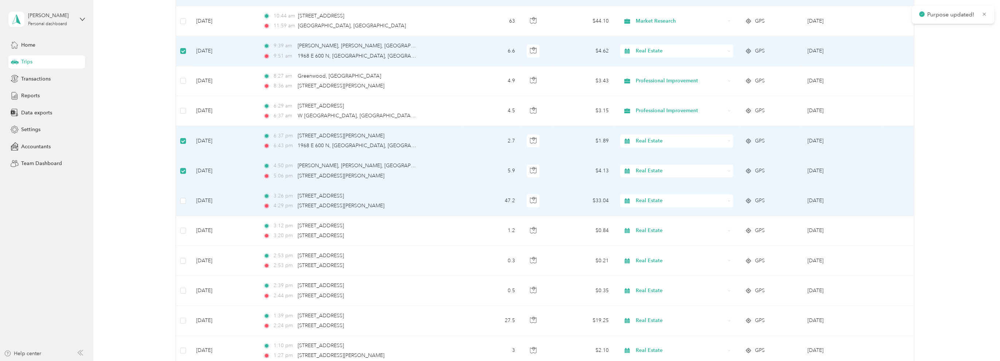
click at [666, 197] on span "Real Estate" at bounding box center [680, 201] width 89 height 8
click at [666, 274] on span "Rental Property" at bounding box center [682, 273] width 90 height 8
click at [685, 197] on span "Real Estate" at bounding box center [680, 201] width 89 height 8
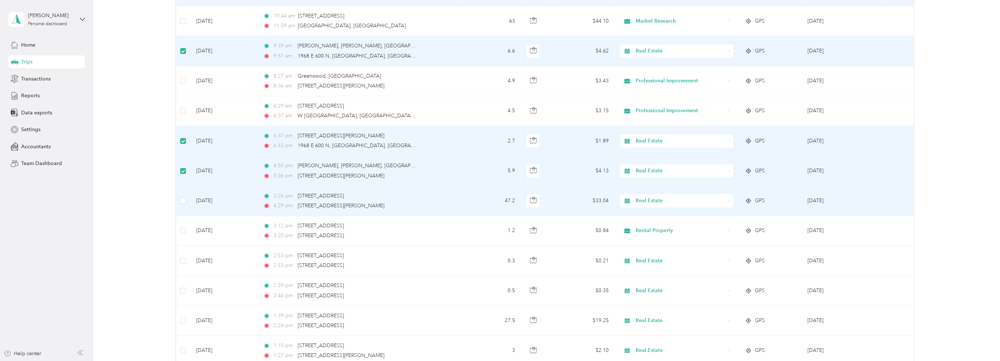
click at [654, 235] on span "Rental Property" at bounding box center [682, 237] width 90 height 8
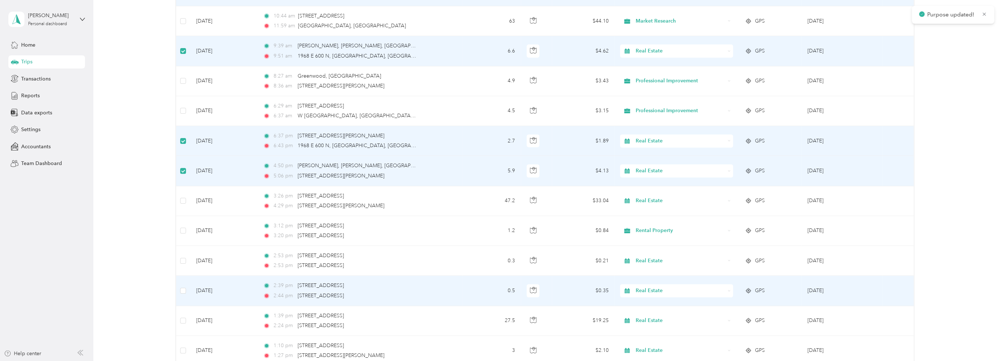
click at [647, 287] on span "Real Estate" at bounding box center [680, 291] width 89 height 8
click at [663, 210] on li "Rental Property" at bounding box center [675, 208] width 113 height 13
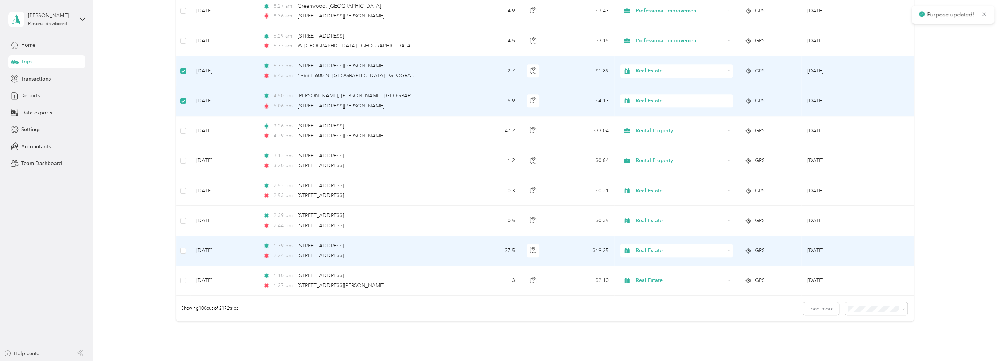
scroll to position [2829, 0]
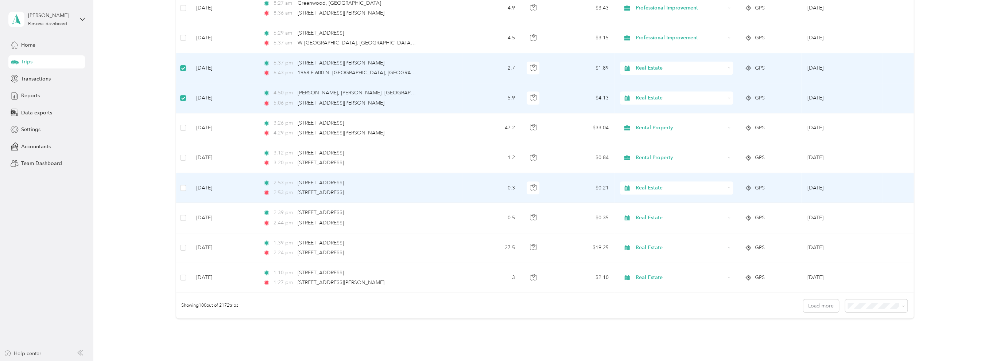
click at [670, 184] on span "Real Estate" at bounding box center [680, 188] width 89 height 8
click at [655, 259] on span "Rental Property" at bounding box center [682, 260] width 90 height 8
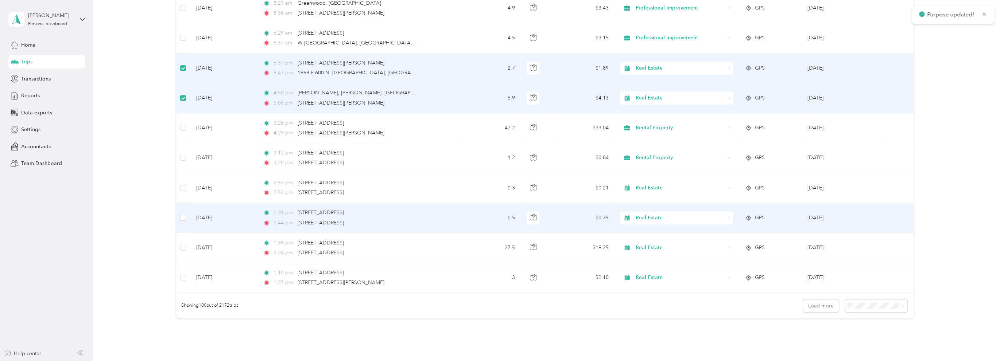
click at [660, 214] on span "Real Estate" at bounding box center [680, 218] width 89 height 8
click at [657, 287] on span "Rental Property" at bounding box center [682, 290] width 90 height 8
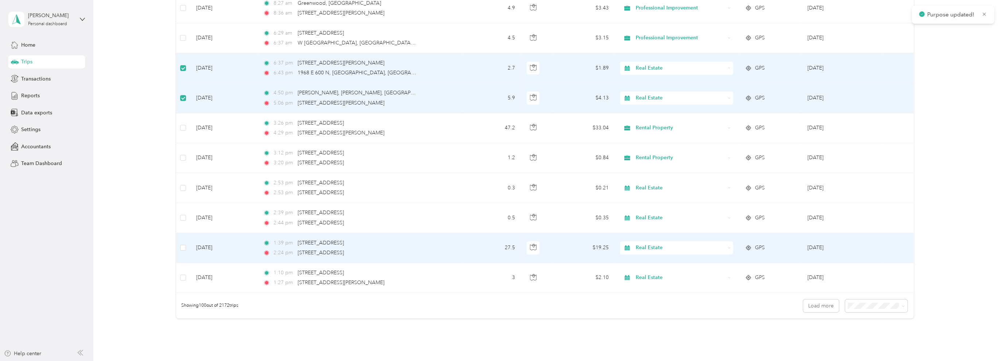
click at [658, 244] on span "Real Estate" at bounding box center [680, 248] width 89 height 8
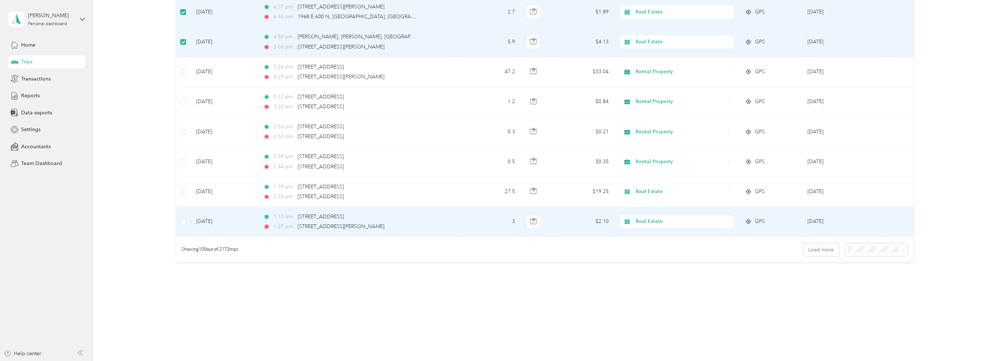
scroll to position [36, 0]
click at [636, 218] on span "Market Research" at bounding box center [680, 222] width 89 height 8
click at [646, 229] on span "Work" at bounding box center [682, 228] width 90 height 8
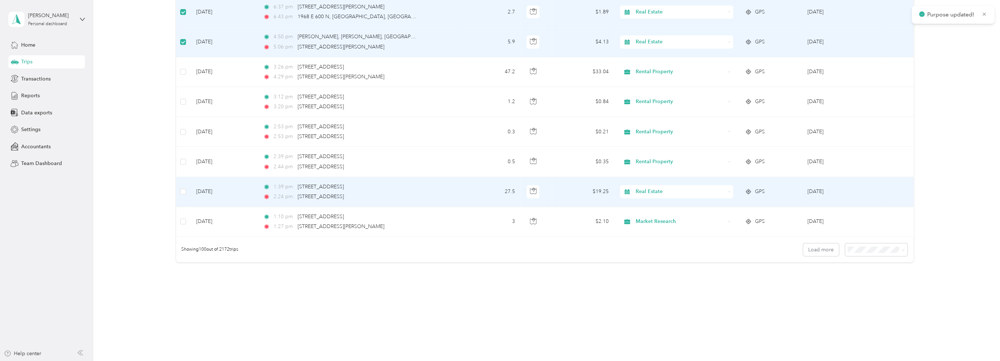
click at [652, 188] on span "Real Estate" at bounding box center [680, 192] width 89 height 8
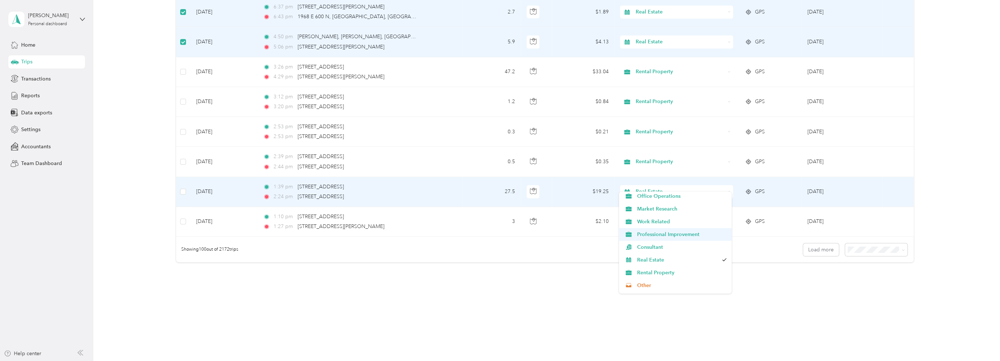
scroll to position [36, 0]
click at [653, 264] on span "Rental Property" at bounding box center [682, 264] width 90 height 8
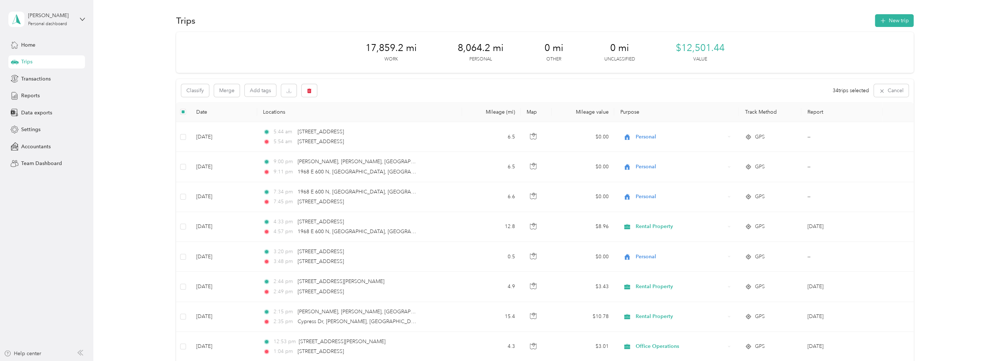
scroll to position [0, 0]
click at [199, 92] on button "Classify" at bounding box center [195, 90] width 28 height 13
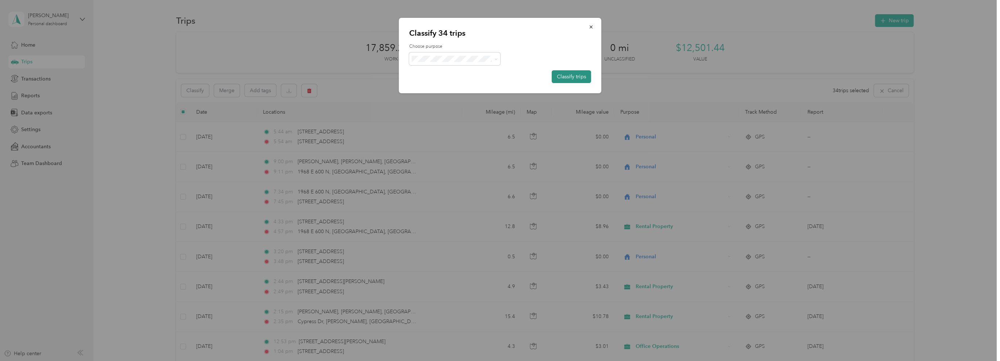
click at [571, 74] on button "Classify trips" at bounding box center [571, 76] width 39 height 13
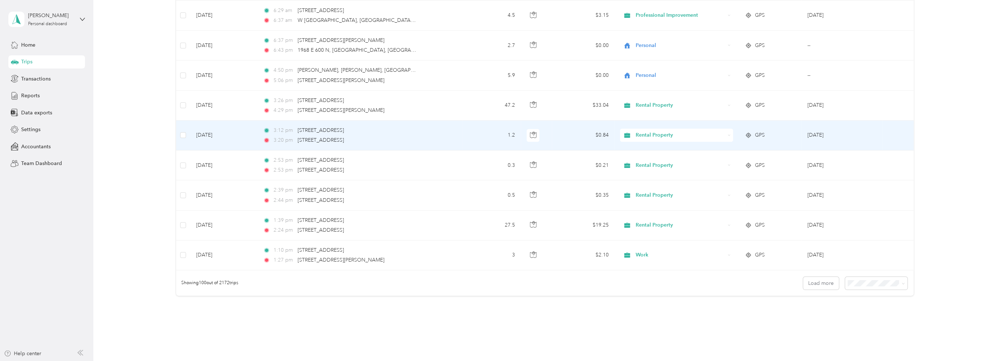
scroll to position [2816, 0]
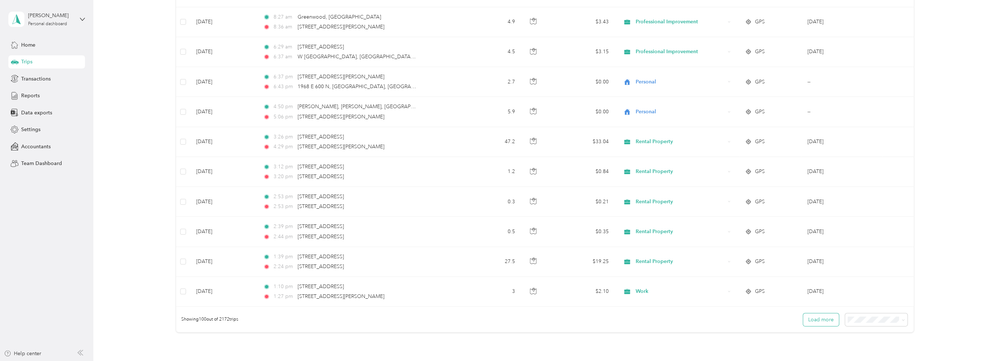
click at [824, 319] on button "Load more" at bounding box center [821, 320] width 36 height 13
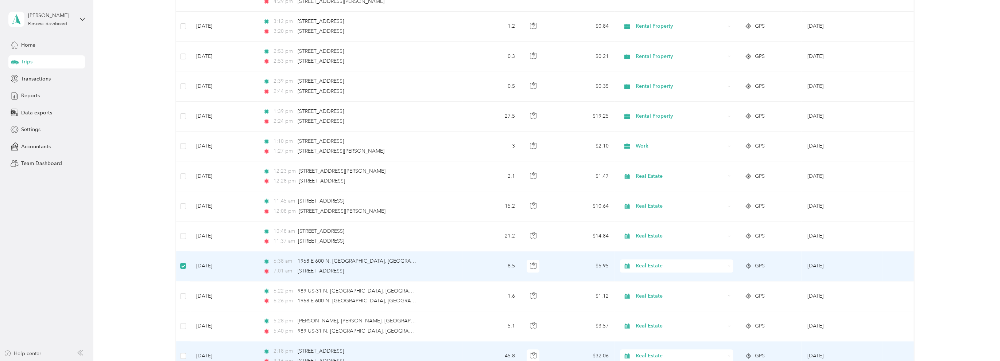
scroll to position [2998, 0]
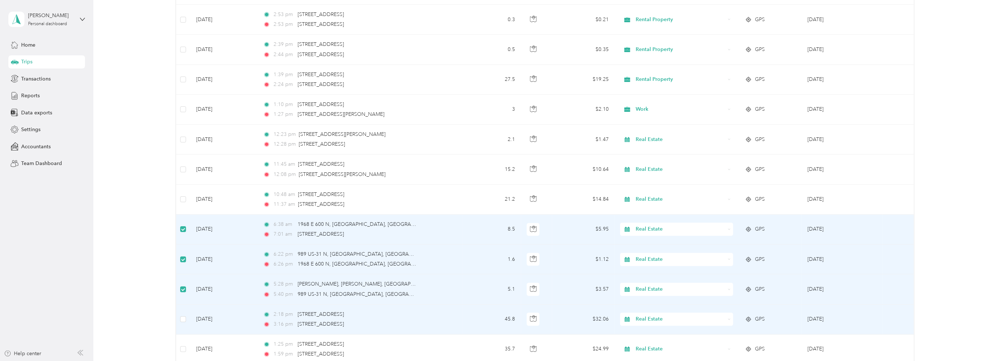
click at [670, 316] on span "Real Estate" at bounding box center [680, 320] width 89 height 8
click at [663, 236] on span "Rental Property" at bounding box center [682, 238] width 90 height 8
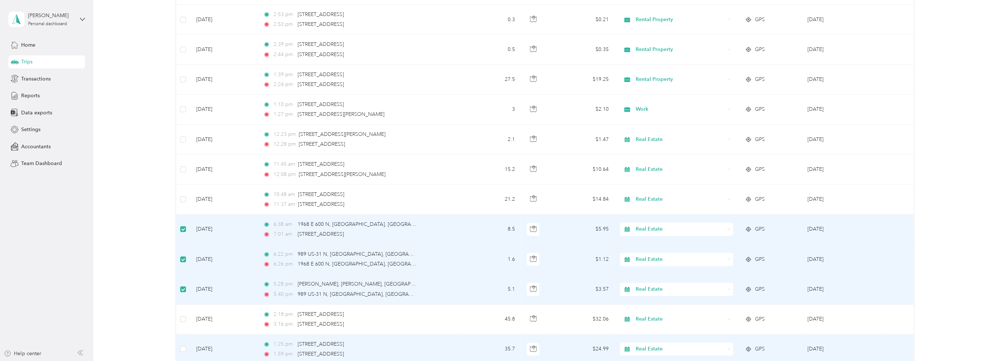
scroll to position [3071, 0]
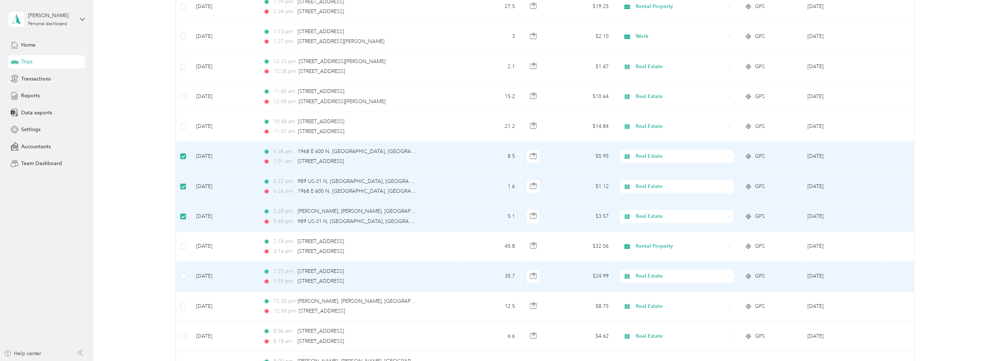
click at [652, 272] on span "Real Estate" at bounding box center [680, 276] width 89 height 8
click at [651, 230] on span "Rental Property" at bounding box center [682, 231] width 90 height 8
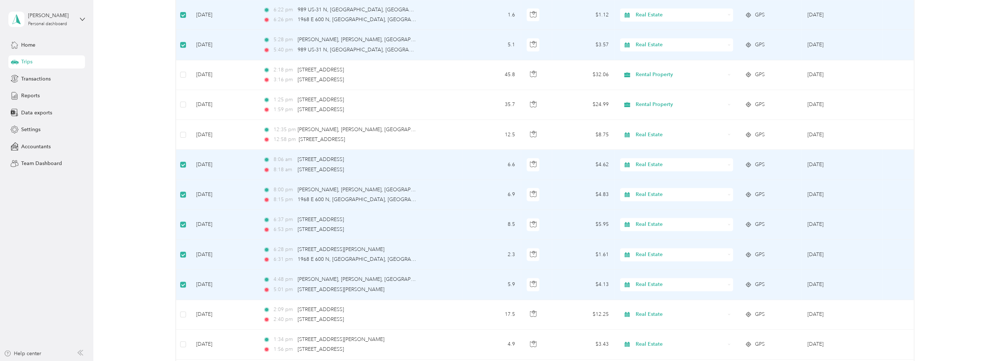
scroll to position [3253, 0]
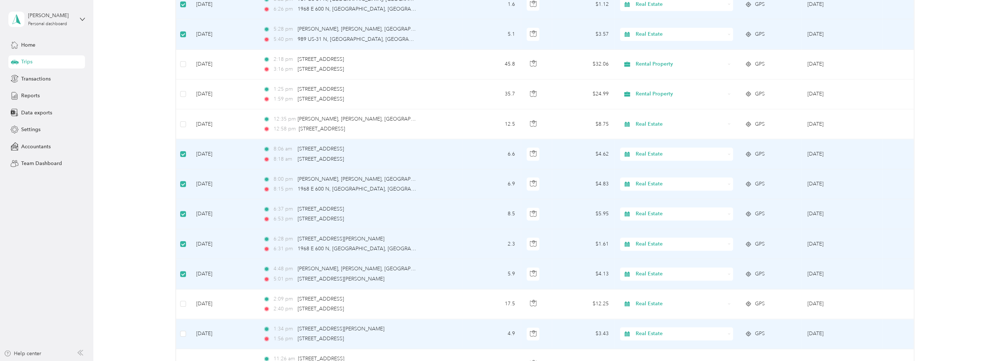
click at [650, 330] on span "Real Estate" at bounding box center [680, 334] width 89 height 8
click at [656, 290] on span "Rental Property" at bounding box center [682, 289] width 90 height 8
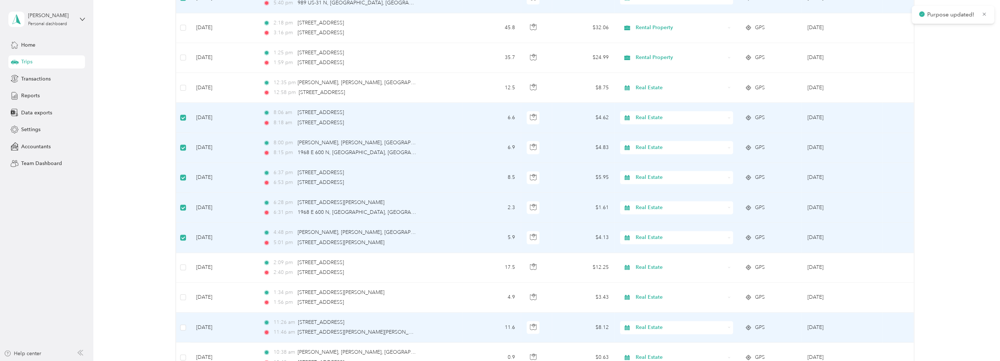
click at [662, 324] on span "Real Estate" at bounding box center [680, 328] width 89 height 8
click at [659, 280] on span "Rental Property" at bounding box center [682, 282] width 90 height 8
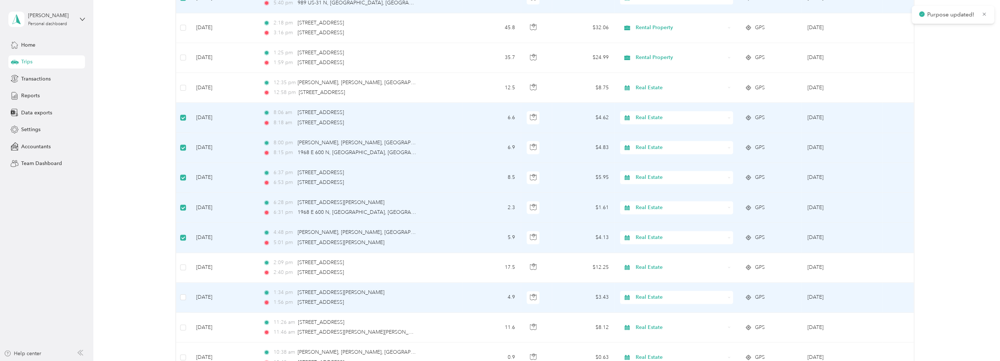
click at [668, 264] on span "Real Estate" at bounding box center [680, 268] width 89 height 8
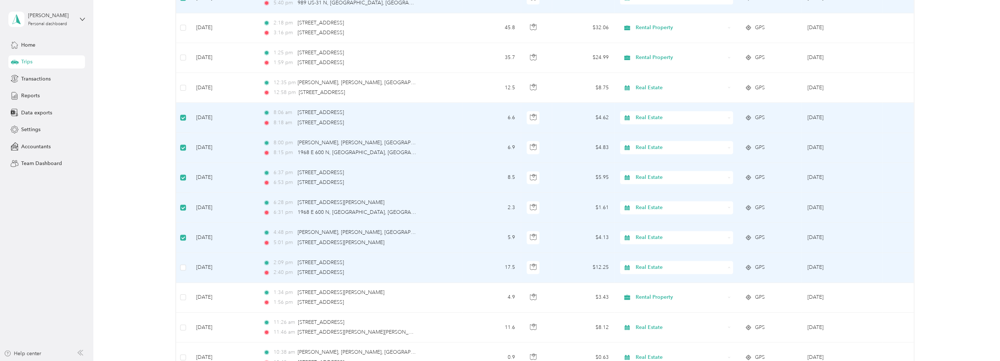
click at [661, 222] on span "Rental Property" at bounding box center [682, 222] width 90 height 8
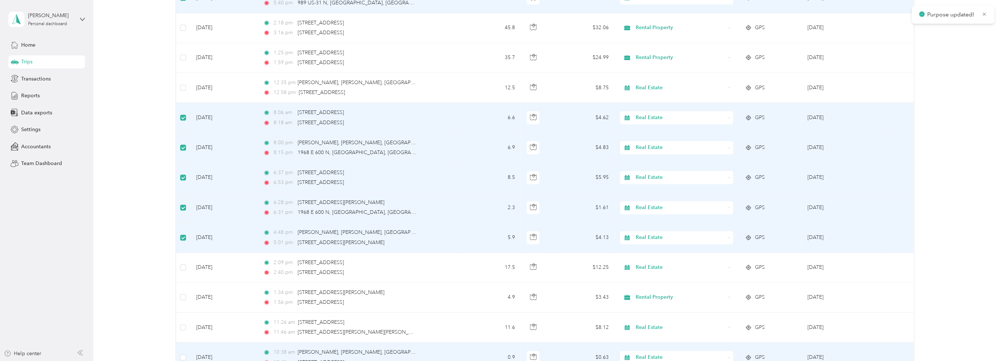
scroll to position [3399, 0]
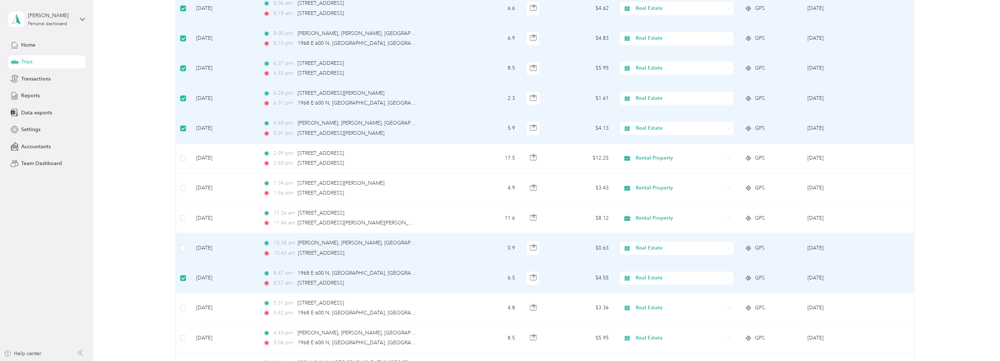
click at [664, 244] on span "Real Estate" at bounding box center [680, 248] width 89 height 8
click at [652, 279] on span "Office Operations" at bounding box center [682, 279] width 90 height 8
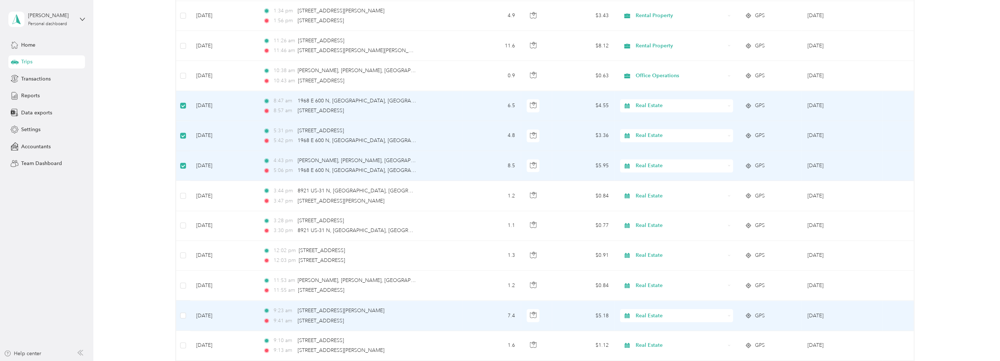
scroll to position [3581, 0]
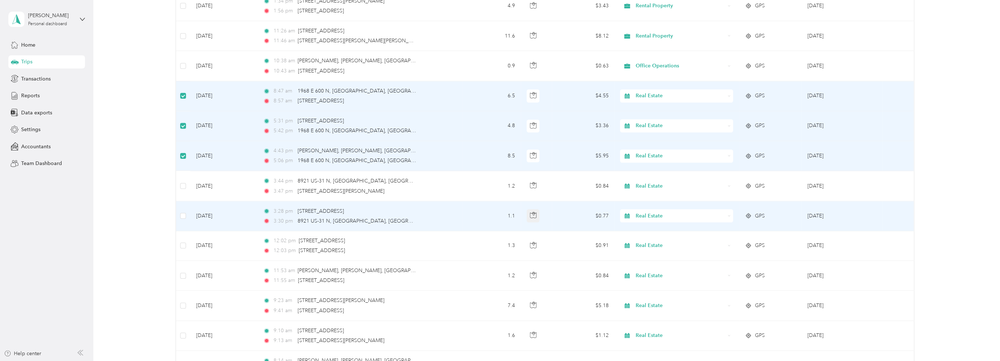
click at [532, 212] on icon "button" at bounding box center [533, 215] width 7 height 7
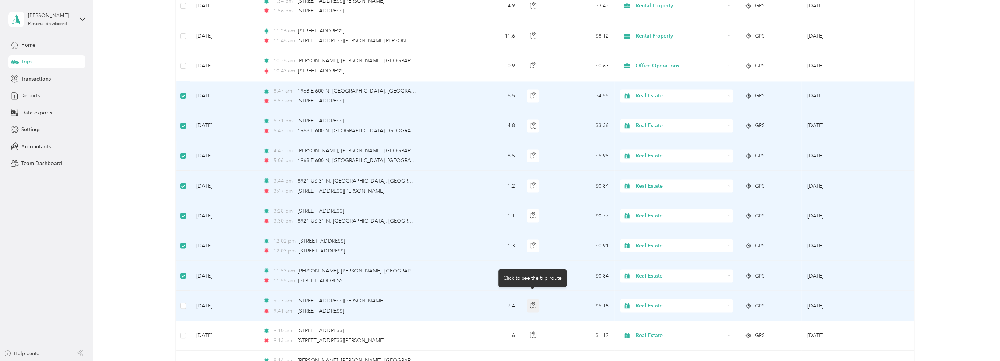
click at [534, 302] on icon "button" at bounding box center [533, 305] width 7 height 7
click at [676, 302] on span "Real Estate" at bounding box center [680, 306] width 89 height 8
click at [673, 223] on ol "Work Personal Office Operations Market Research Work Related Professional Impro…" at bounding box center [675, 238] width 113 height 102
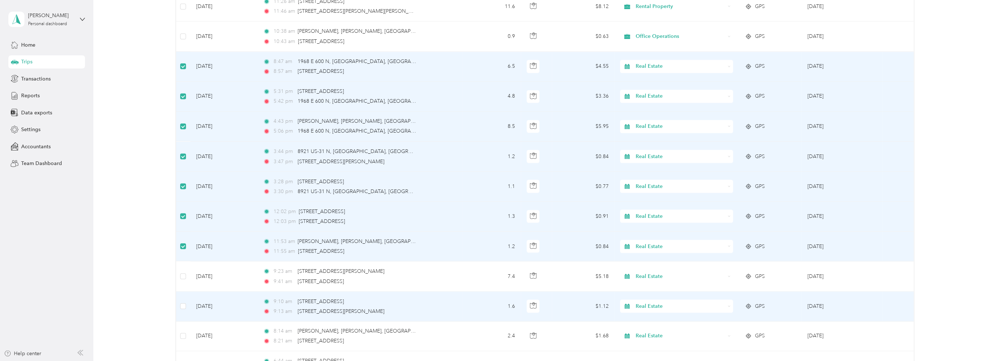
scroll to position [3654, 0]
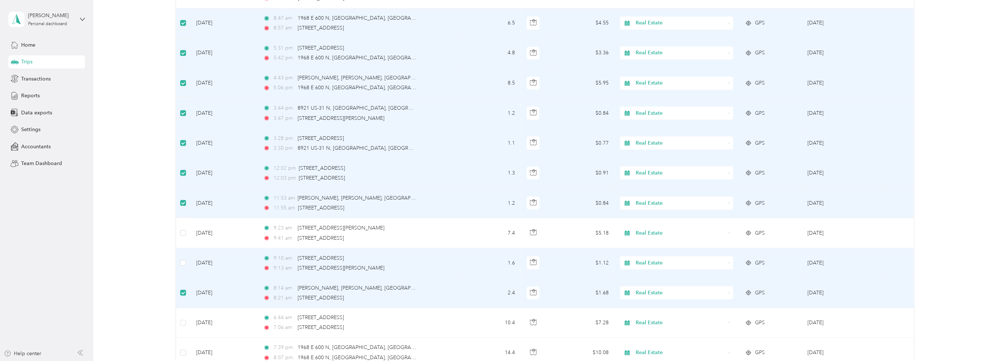
click at [655, 259] on span "Real Estate" at bounding box center [680, 263] width 89 height 8
click at [655, 178] on li "Office Operations" at bounding box center [675, 176] width 113 height 13
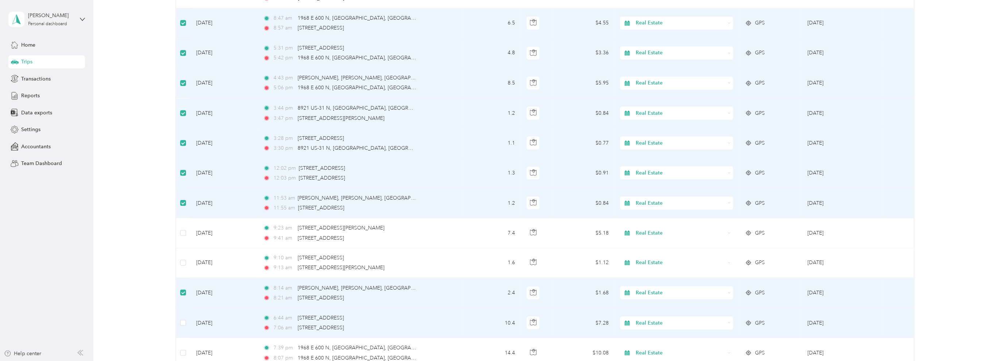
click at [186, 313] on td at bounding box center [183, 323] width 14 height 30
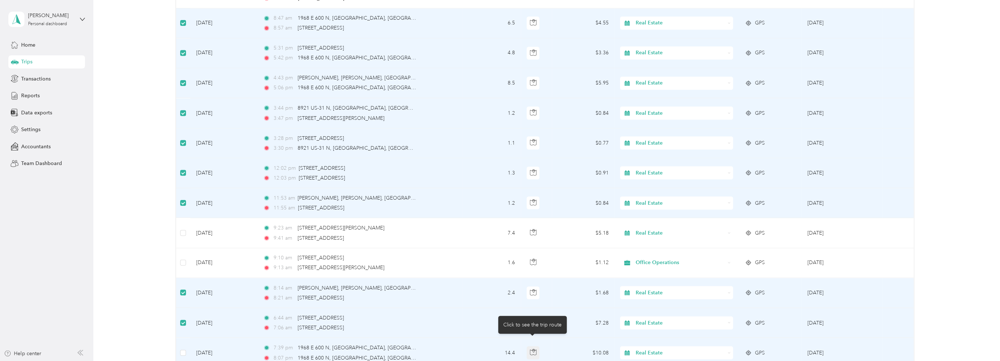
click at [531, 349] on icon "button" at bounding box center [533, 352] width 7 height 7
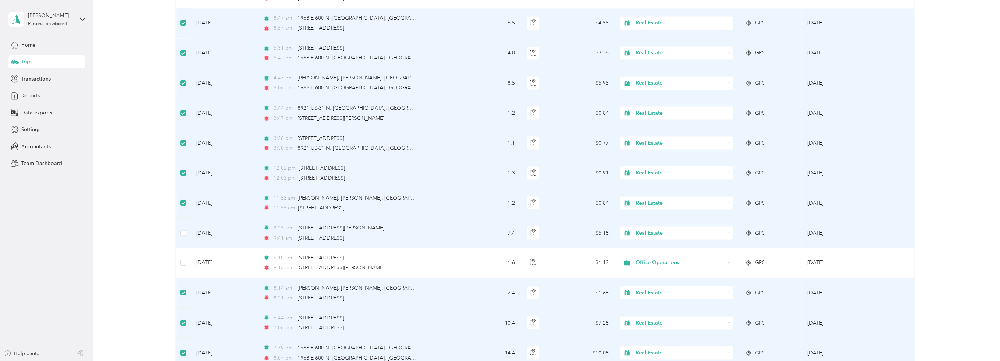
click at [649, 229] on span "Real Estate" at bounding box center [680, 233] width 89 height 8
click at [651, 263] on li "Office Operations" at bounding box center [675, 262] width 113 height 13
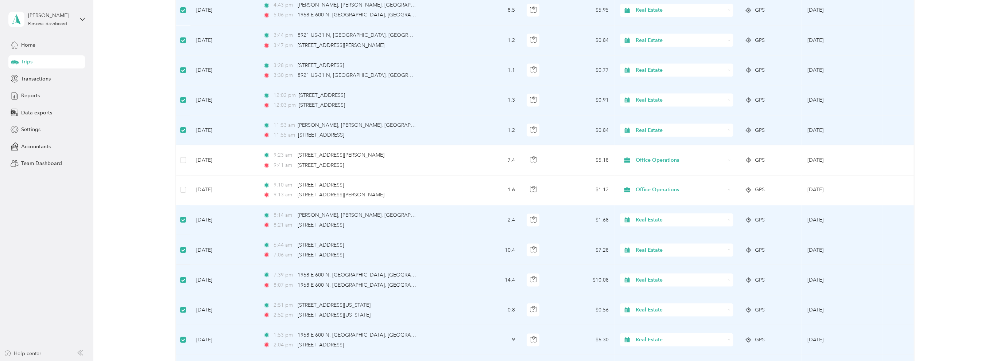
scroll to position [3837, 0]
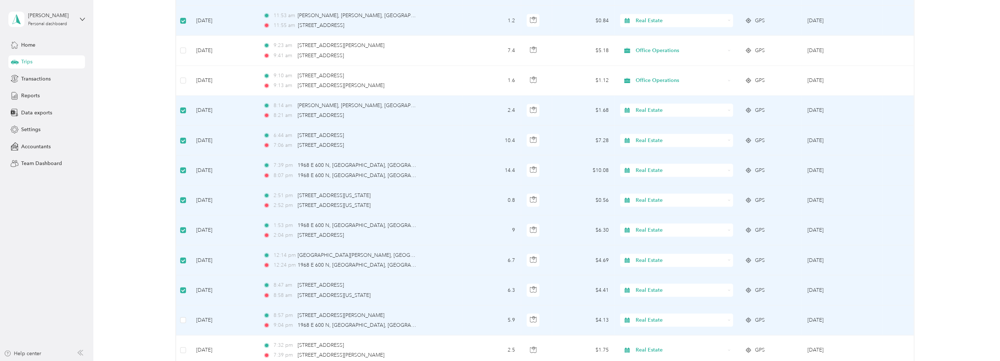
click at [184, 317] on label at bounding box center [183, 321] width 6 height 8
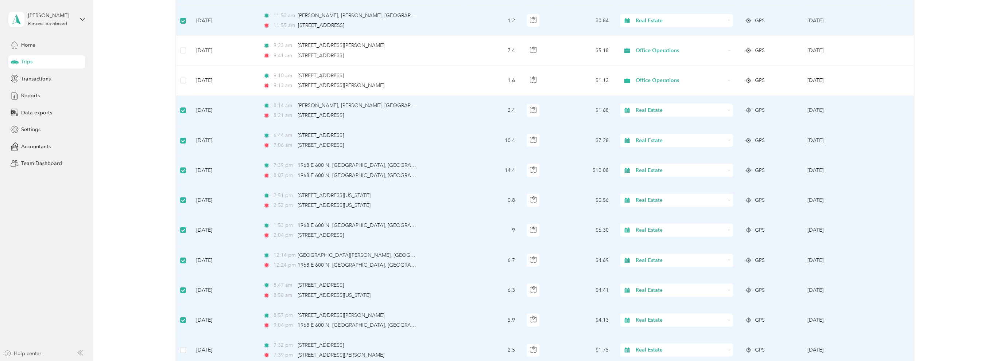
click at [186, 341] on td at bounding box center [183, 351] width 14 height 30
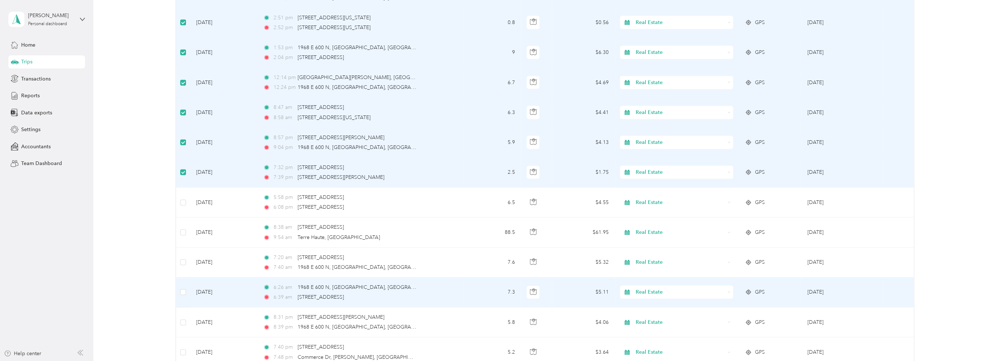
scroll to position [4019, 0]
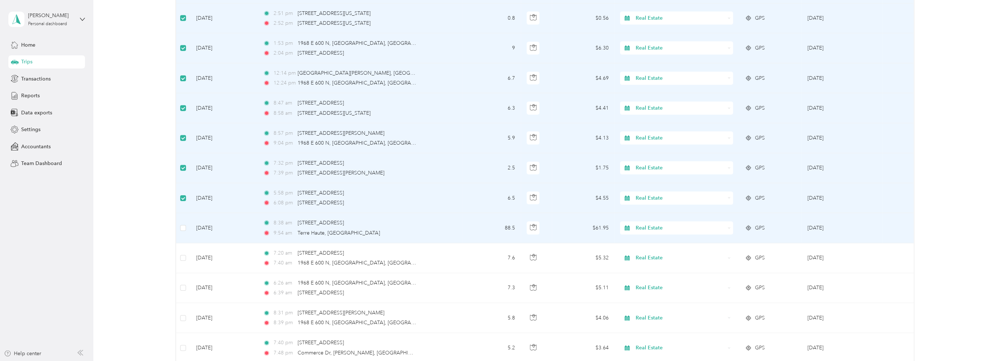
click at [652, 224] on span "Real Estate" at bounding box center [680, 228] width 89 height 8
click at [664, 270] on li "Market Research" at bounding box center [675, 270] width 113 height 13
click at [532, 224] on icon "button" at bounding box center [533, 227] width 7 height 7
click at [533, 225] on icon "button" at bounding box center [533, 225] width 1 height 1
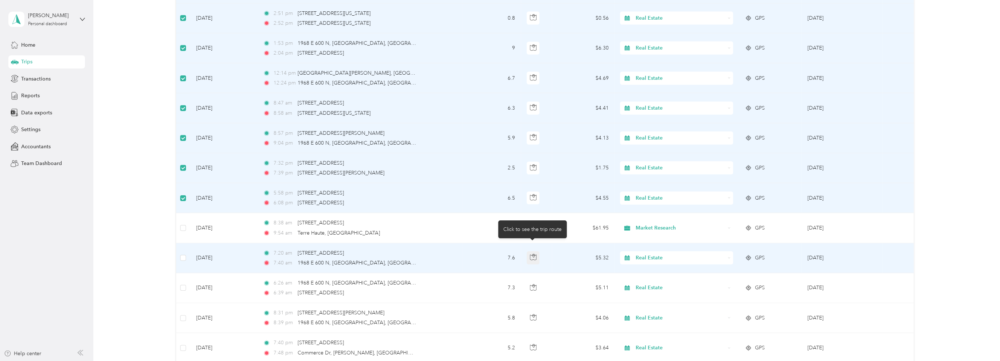
click at [533, 254] on icon "button" at bounding box center [533, 257] width 7 height 7
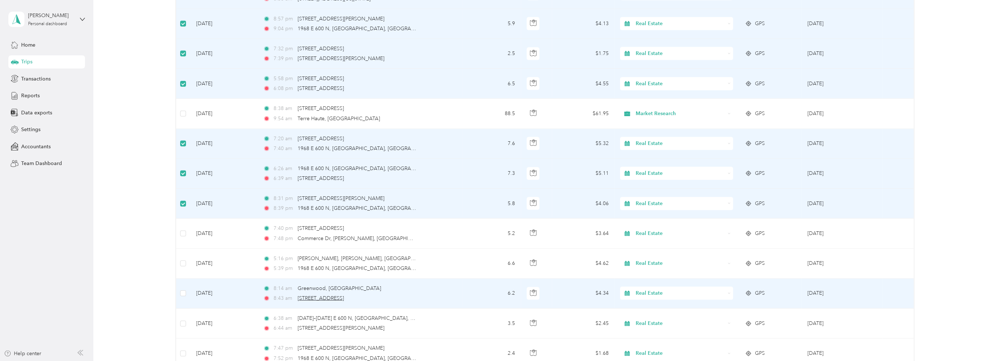
scroll to position [4165, 0]
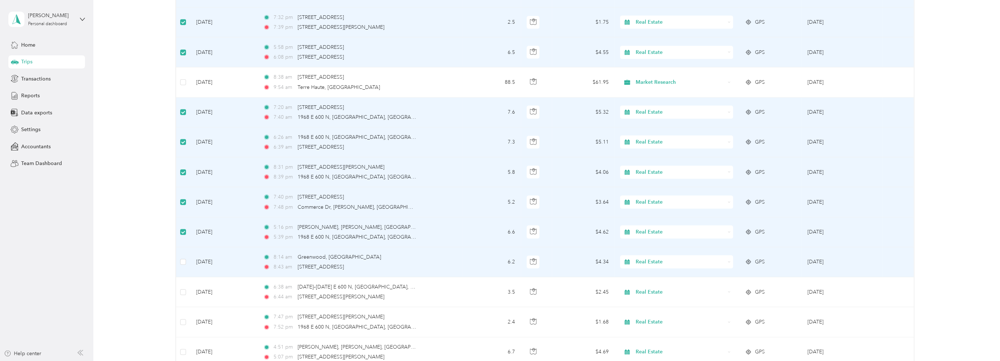
click at [645, 258] on span "Real Estate" at bounding box center [680, 262] width 89 height 8
drag, startPoint x: 651, startPoint y: 329, endPoint x: 652, endPoint y: 312, distance: 17.5
click at [652, 329] on span "Professional Improvement" at bounding box center [682, 328] width 90 height 8
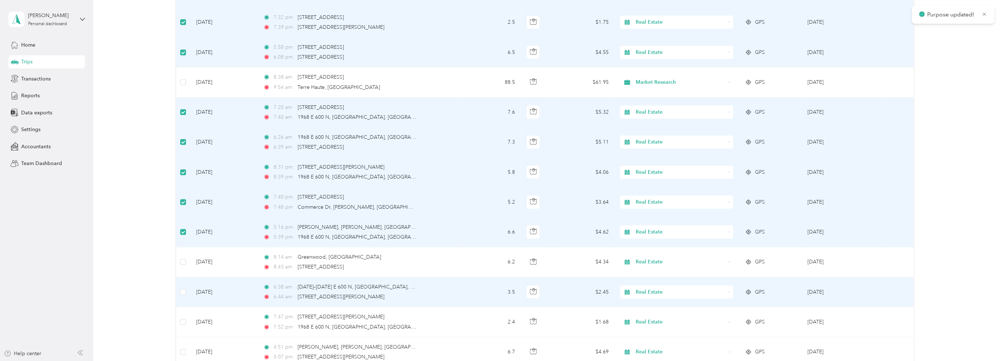
click at [653, 289] on span "Real Estate" at bounding box center [680, 293] width 89 height 8
click at [653, 242] on span "Professional Improvement" at bounding box center [682, 243] width 90 height 8
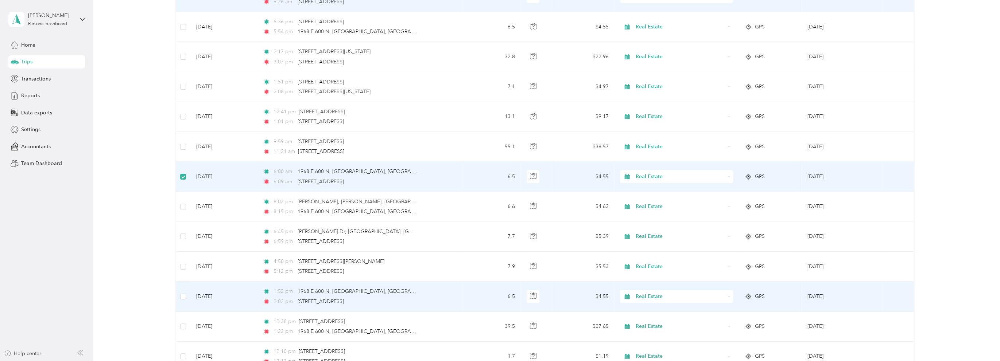
scroll to position [4676, 0]
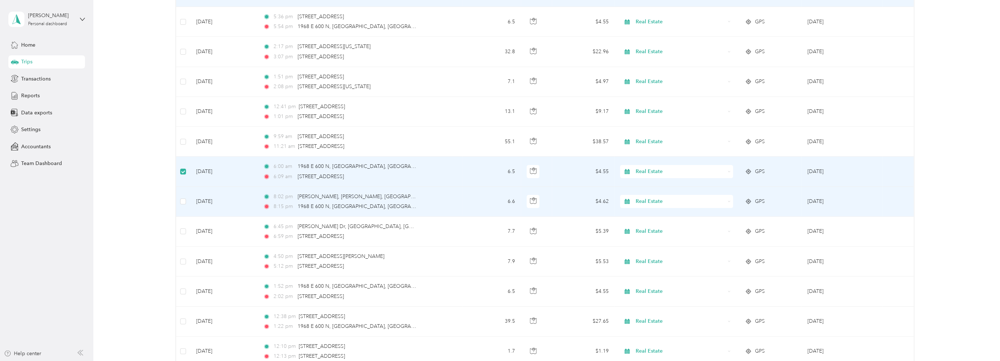
click at [179, 189] on td at bounding box center [183, 202] width 14 height 30
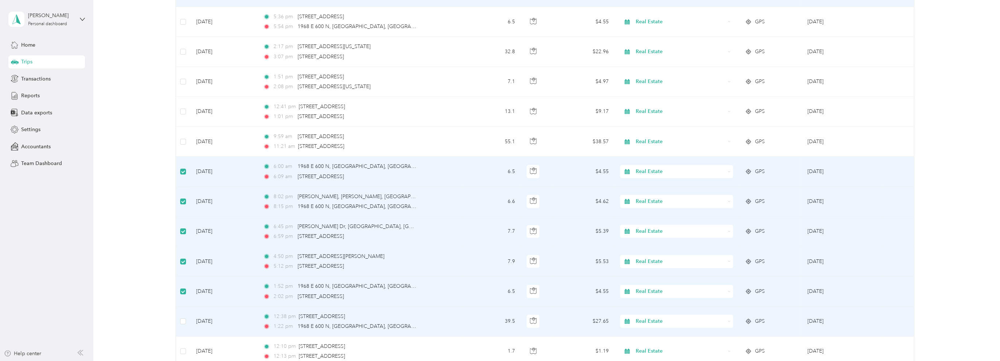
click at [654, 318] on span "Real Estate" at bounding box center [680, 322] width 89 height 8
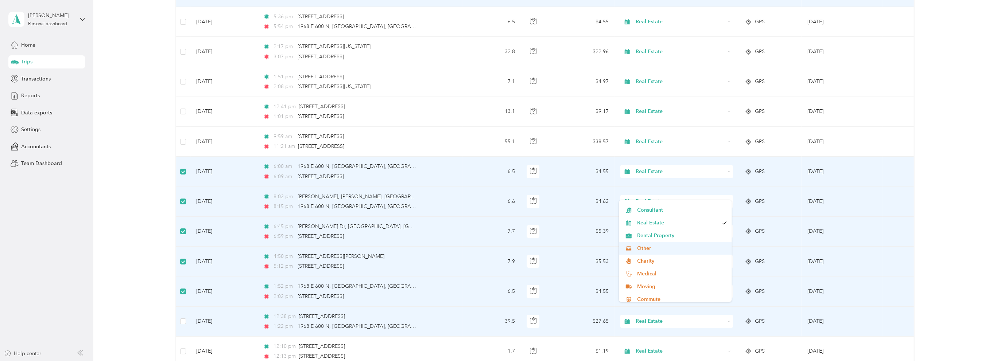
scroll to position [36, 0]
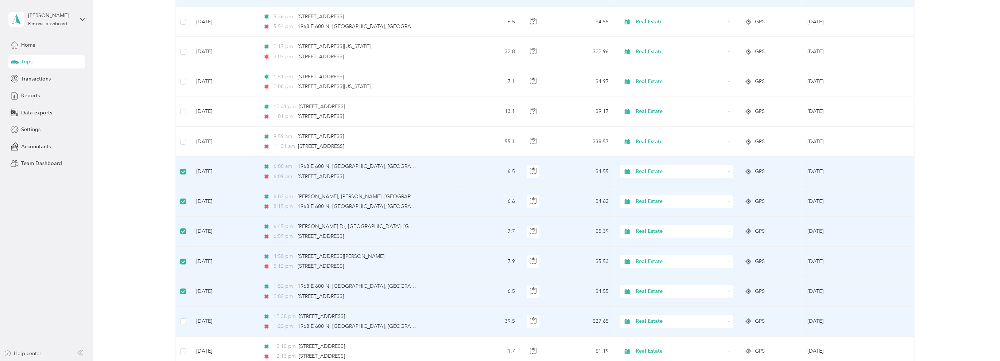
click at [666, 271] on span "Rental Property" at bounding box center [682, 272] width 90 height 8
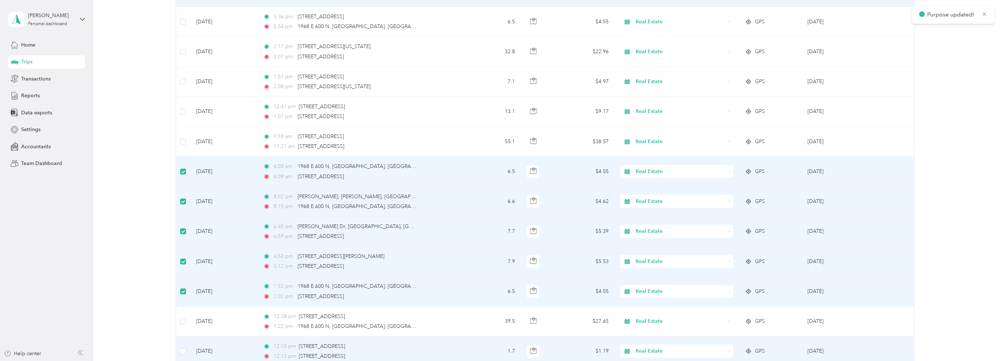
scroll to position [4749, 0]
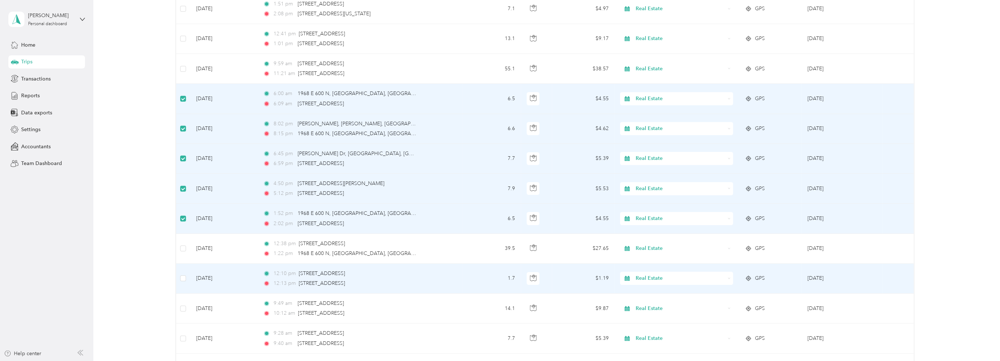
click at [661, 275] on span "Real Estate" at bounding box center [680, 279] width 89 height 8
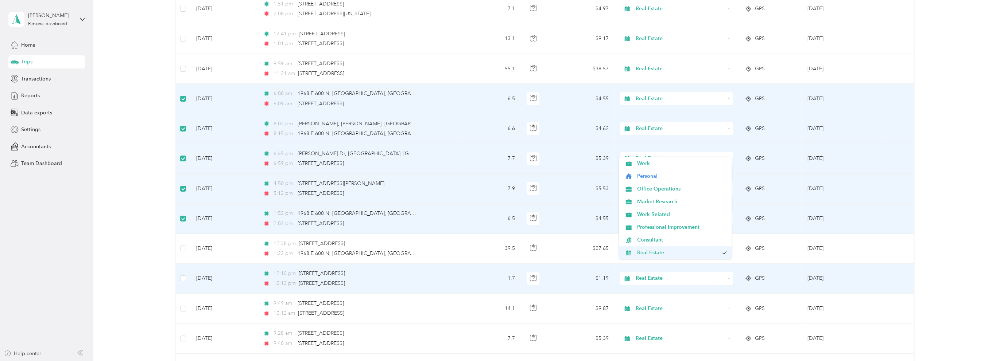
scroll to position [36, 0]
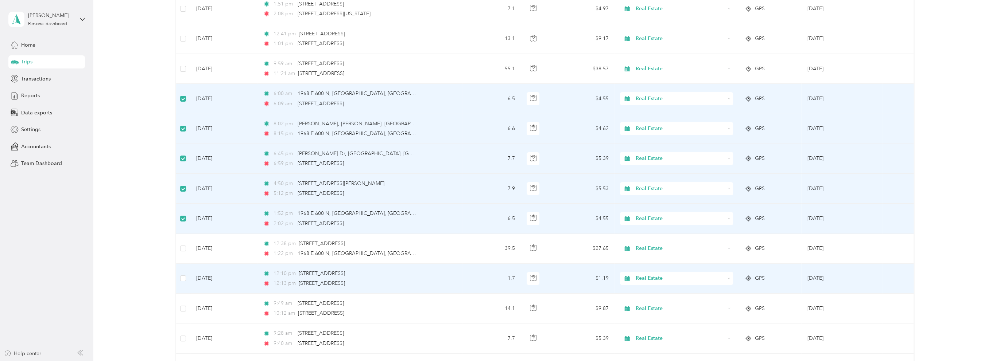
drag, startPoint x: 658, startPoint y: 230, endPoint x: 662, endPoint y: 286, distance: 55.6
click at [658, 230] on span "Rental Property" at bounding box center [682, 229] width 90 height 8
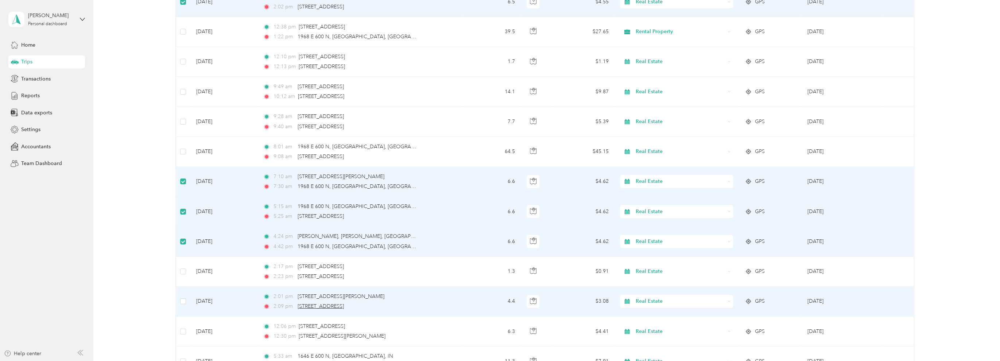
scroll to position [4968, 0]
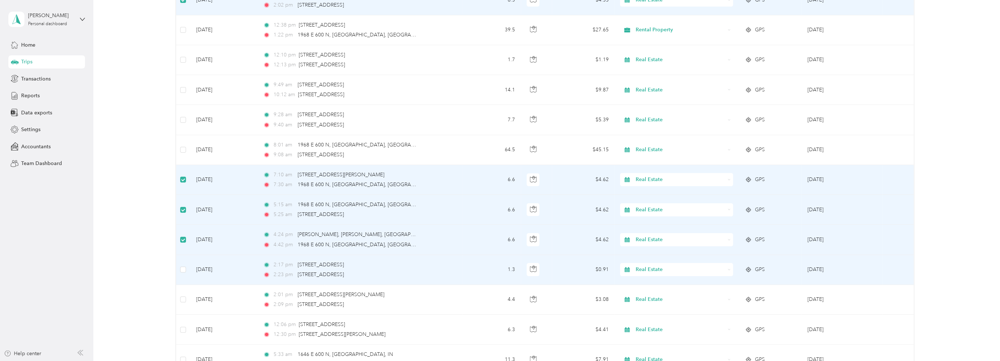
click at [667, 266] on span "Real Estate" at bounding box center [680, 270] width 89 height 8
click at [676, 182] on li "Office Operations" at bounding box center [675, 177] width 113 height 13
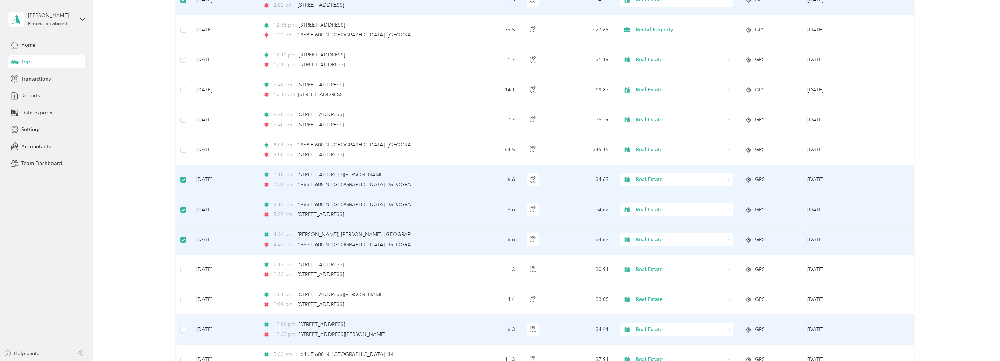
click at [651, 326] on span "Real Estate" at bounding box center [680, 330] width 89 height 8
click at [668, 241] on li "Office Operations" at bounding box center [675, 239] width 113 height 13
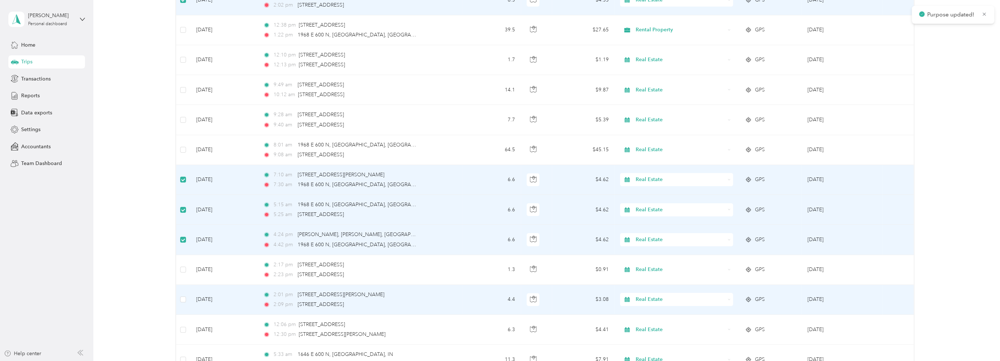
click at [663, 296] on span "Real Estate" at bounding box center [680, 300] width 89 height 8
click at [664, 211] on li "Office Operations" at bounding box center [675, 210] width 113 height 13
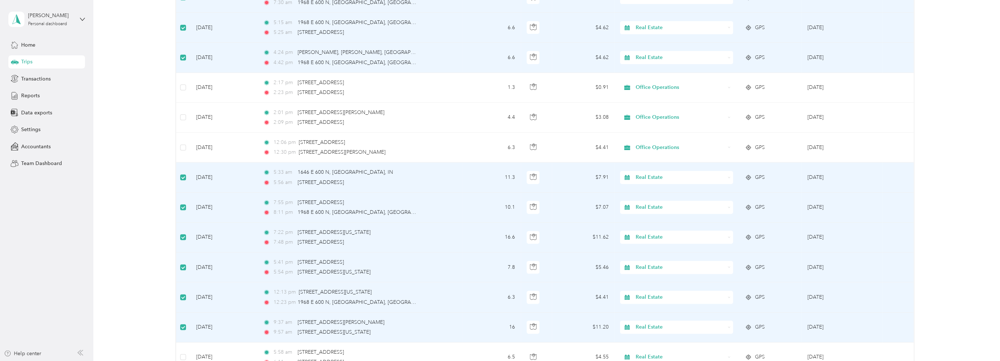
scroll to position [5223, 0]
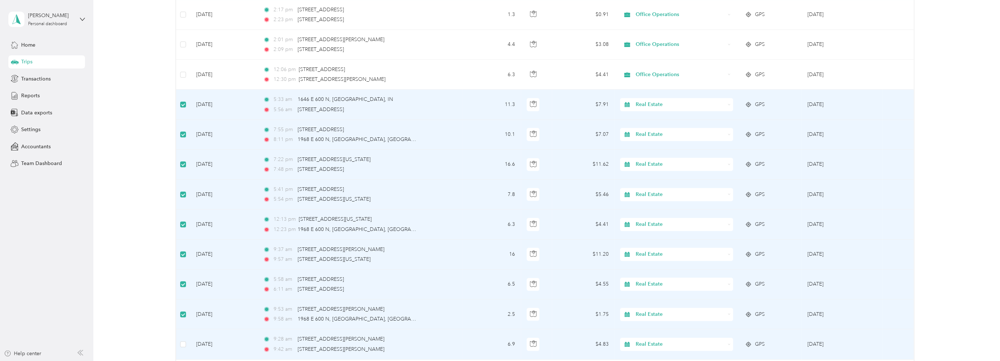
click at [181, 337] on td at bounding box center [183, 345] width 14 height 30
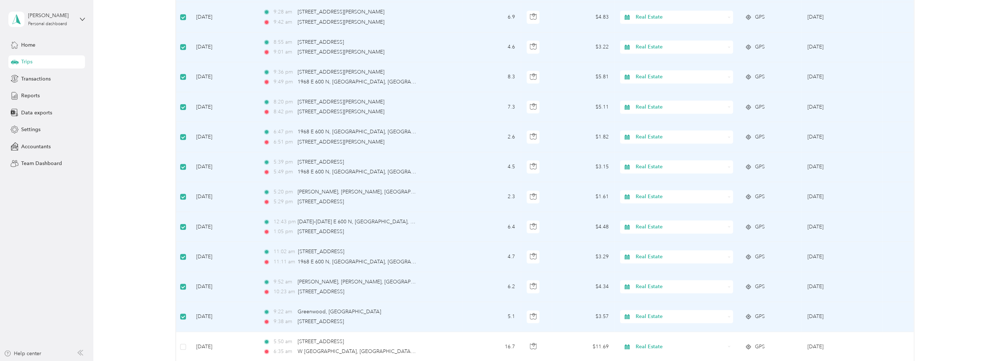
scroll to position [5588, 0]
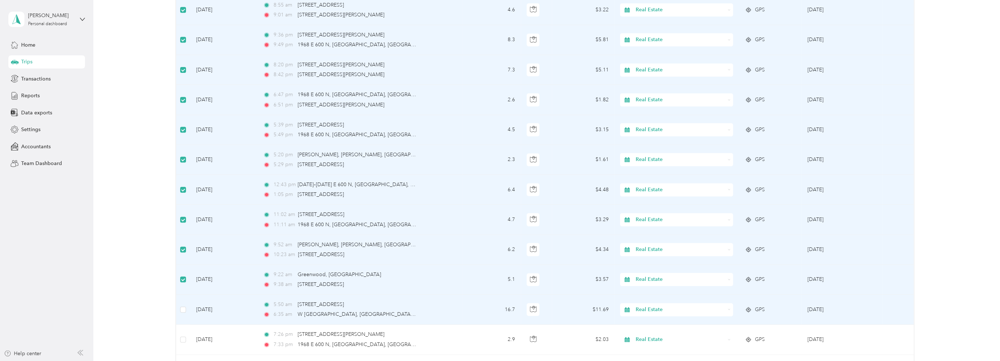
click at [654, 306] on span "Real Estate" at bounding box center [680, 310] width 89 height 8
click at [660, 256] on span "Professional Improvement" at bounding box center [682, 257] width 90 height 8
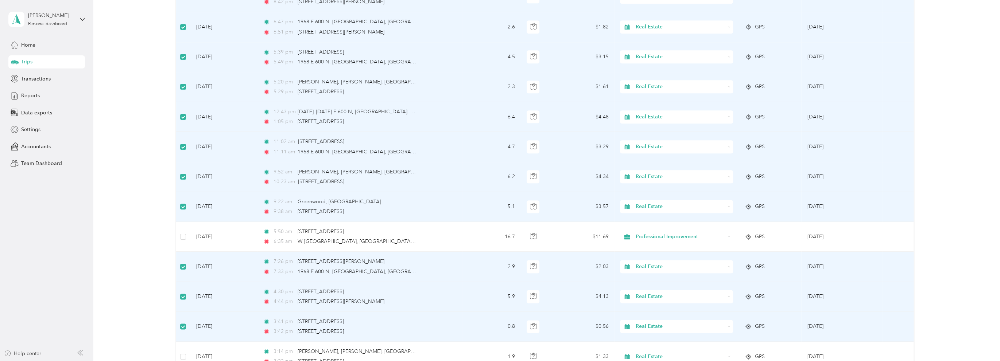
scroll to position [5734, 0]
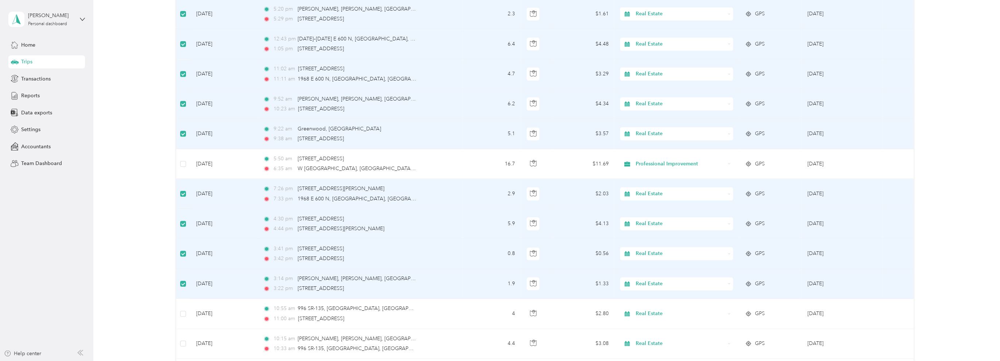
click at [652, 280] on span "Real Estate" at bounding box center [680, 284] width 89 height 8
click at [658, 194] on li "Office Operations" at bounding box center [675, 192] width 113 height 13
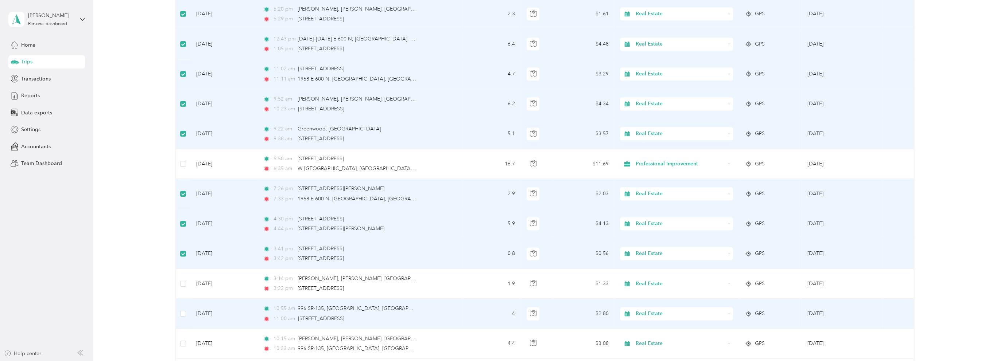
click at [652, 310] on span "Real Estate" at bounding box center [680, 314] width 89 height 8
click at [662, 222] on span "Office Operations" at bounding box center [682, 222] width 90 height 8
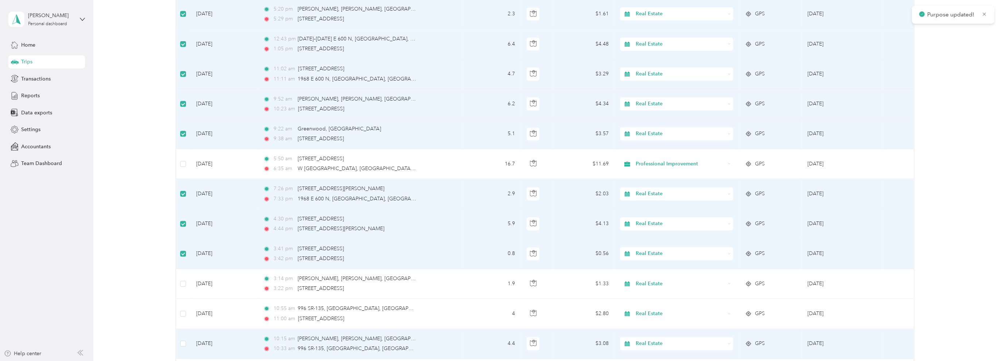
click at [658, 340] on span "Real Estate" at bounding box center [680, 344] width 89 height 8
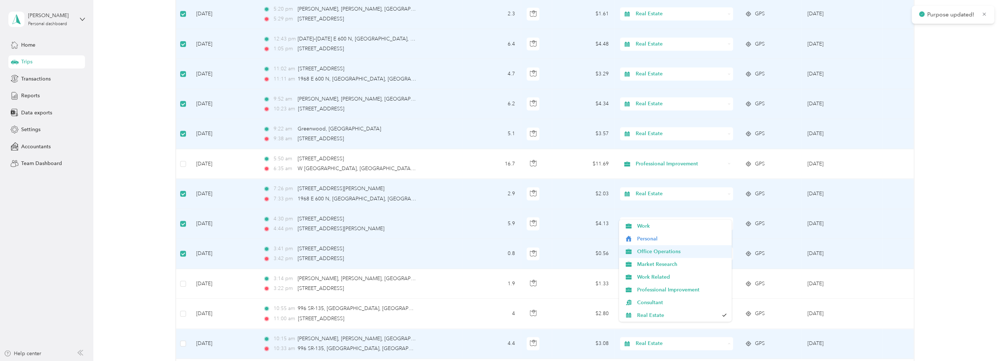
click at [660, 249] on span "Office Operations" at bounding box center [682, 252] width 90 height 8
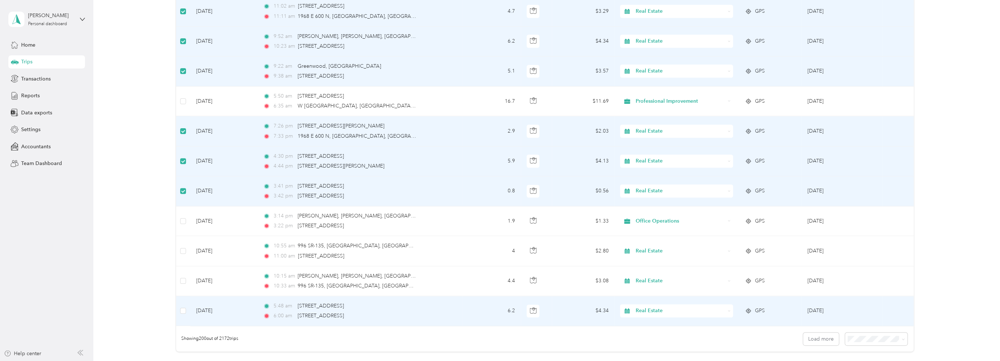
scroll to position [5807, 0]
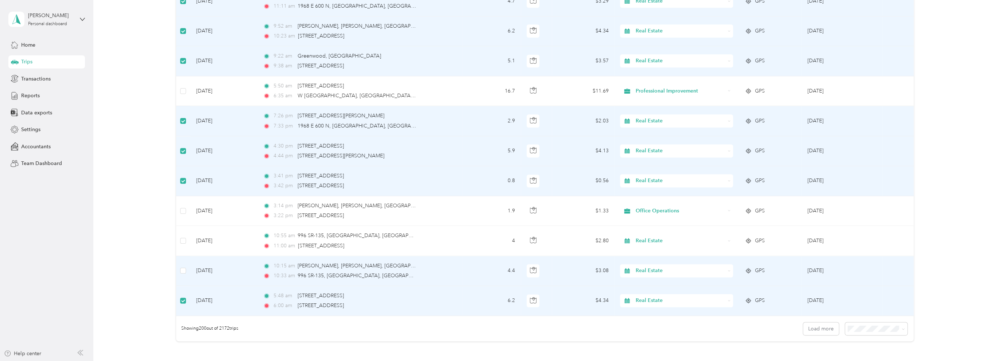
click at [653, 267] on span "Real Estate" at bounding box center [680, 271] width 89 height 8
click at [676, 177] on span "Office Operations" at bounding box center [677, 179] width 81 height 8
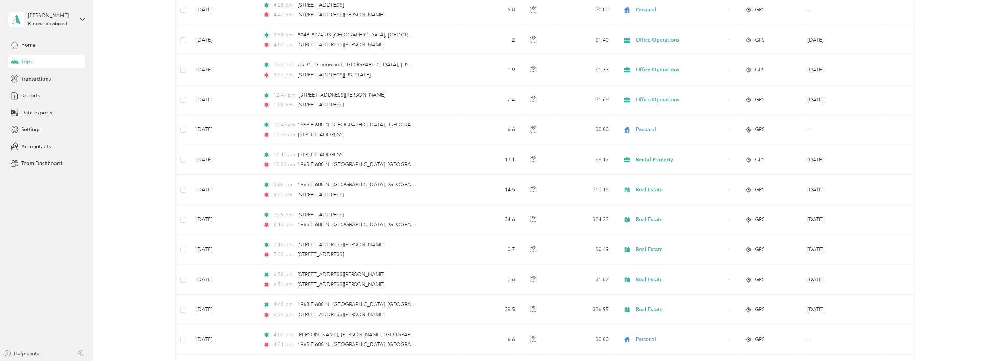
scroll to position [0, 0]
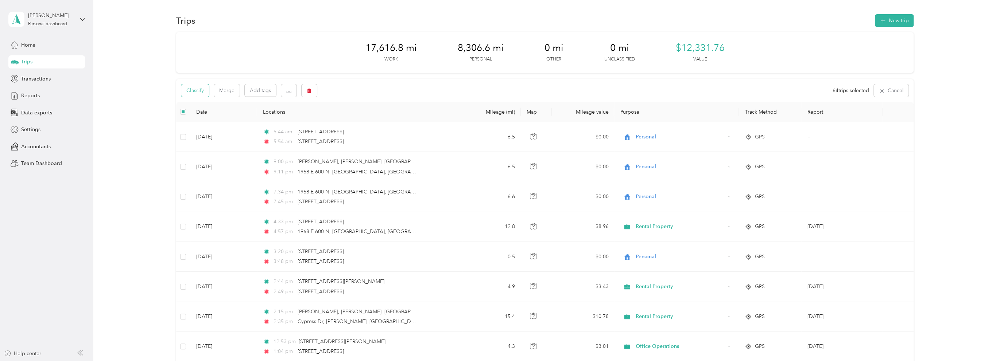
click at [196, 92] on button "Classify" at bounding box center [195, 90] width 28 height 13
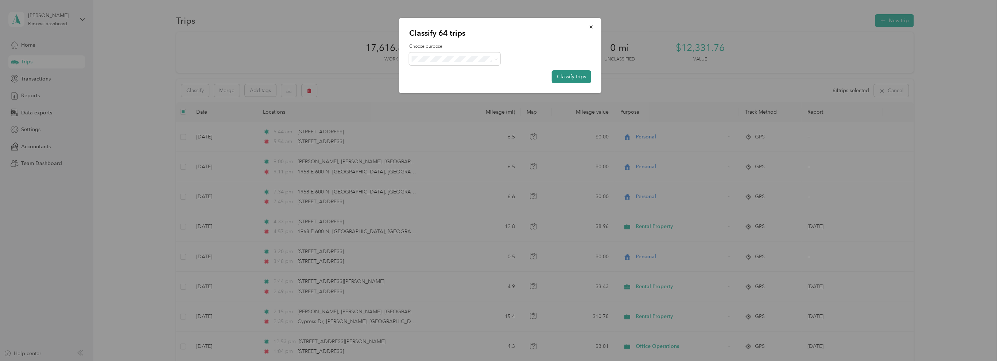
click at [568, 78] on button "Classify trips" at bounding box center [571, 76] width 39 height 13
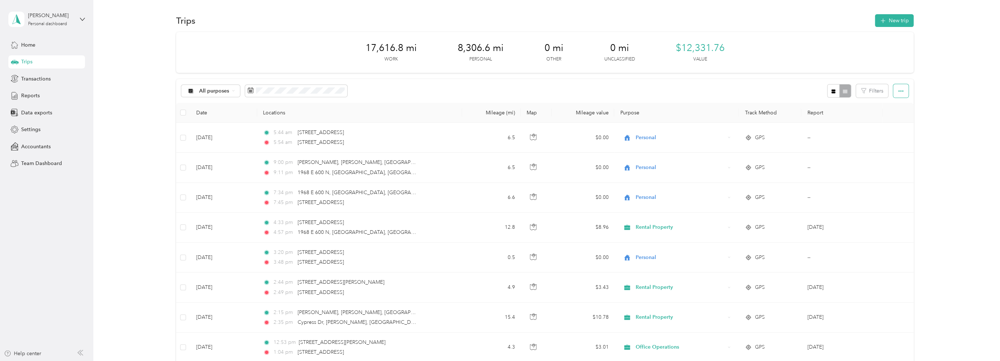
click at [899, 91] on icon "button" at bounding box center [900, 90] width 5 height 1
click at [869, 91] on button "Filters" at bounding box center [872, 90] width 32 height 13
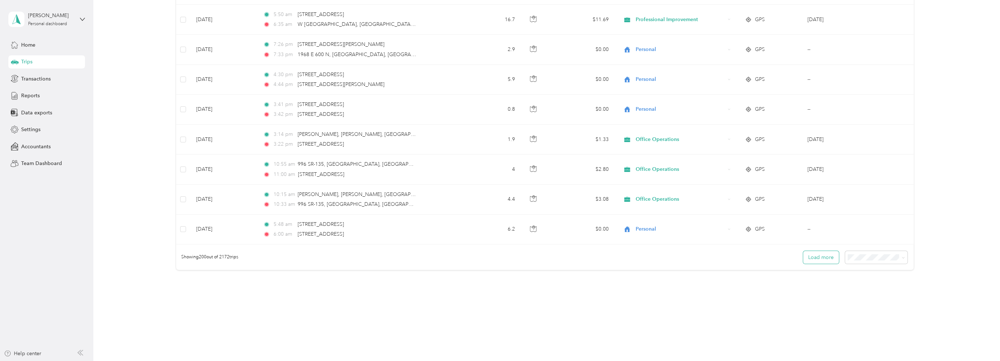
click at [822, 251] on button "Load more" at bounding box center [821, 257] width 36 height 13
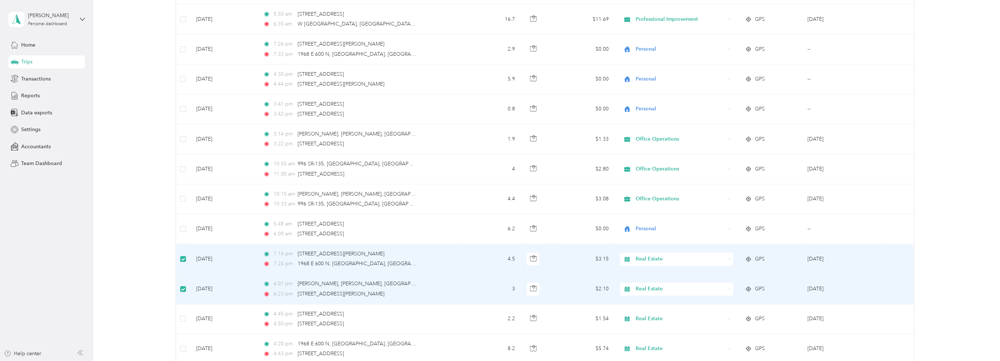
scroll to position [5988, 0]
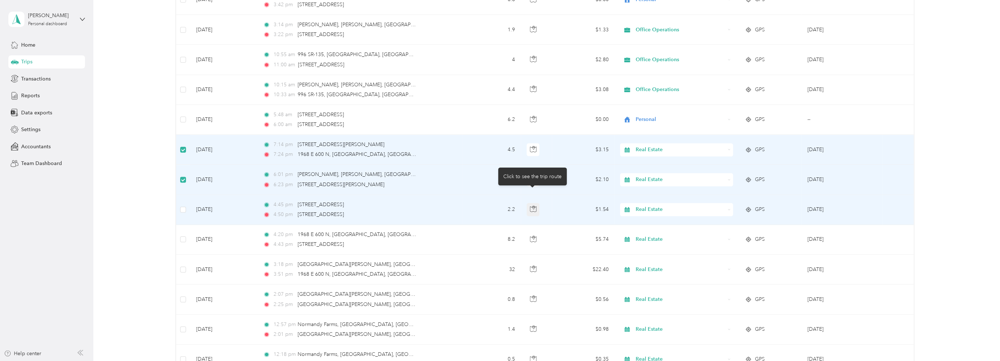
click at [532, 206] on icon "button" at bounding box center [533, 209] width 7 height 7
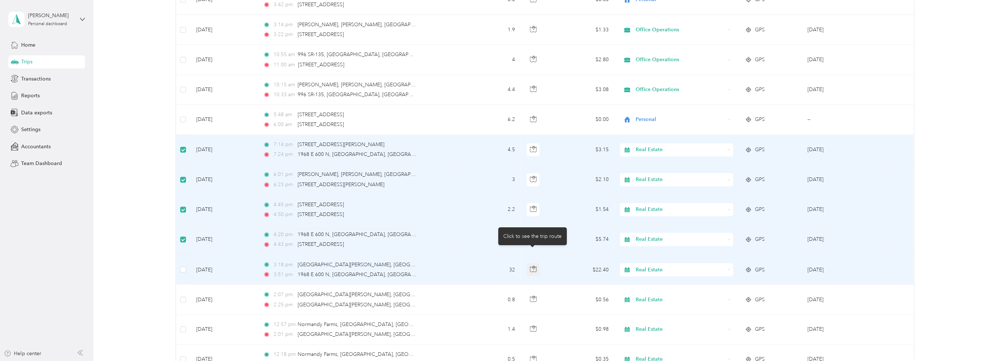
click at [533, 266] on icon "button" at bounding box center [533, 269] width 7 height 7
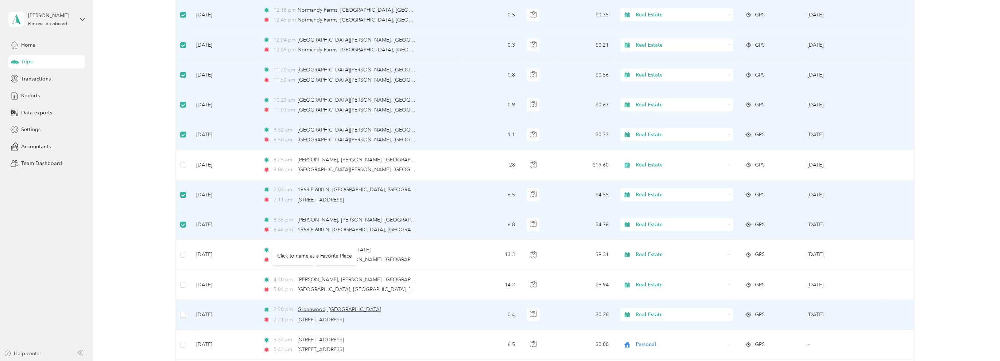
scroll to position [6353, 0]
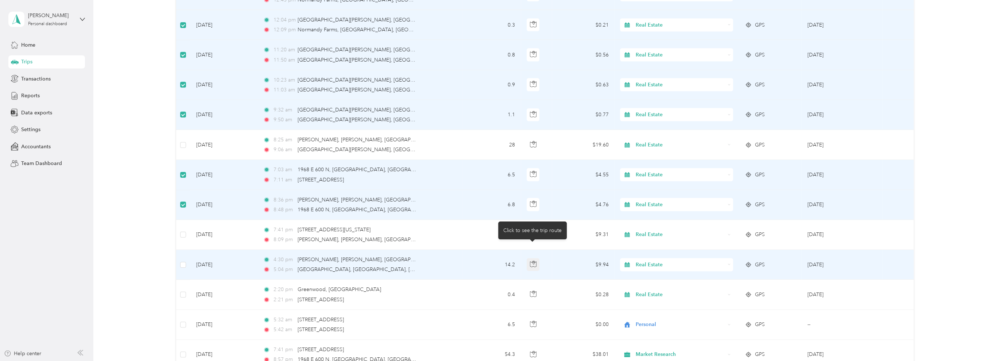
click at [533, 261] on icon "button" at bounding box center [533, 264] width 7 height 7
click at [646, 261] on span "Real Estate" at bounding box center [680, 265] width 89 height 8
click at [651, 300] on span "Market Research" at bounding box center [682, 301] width 90 height 8
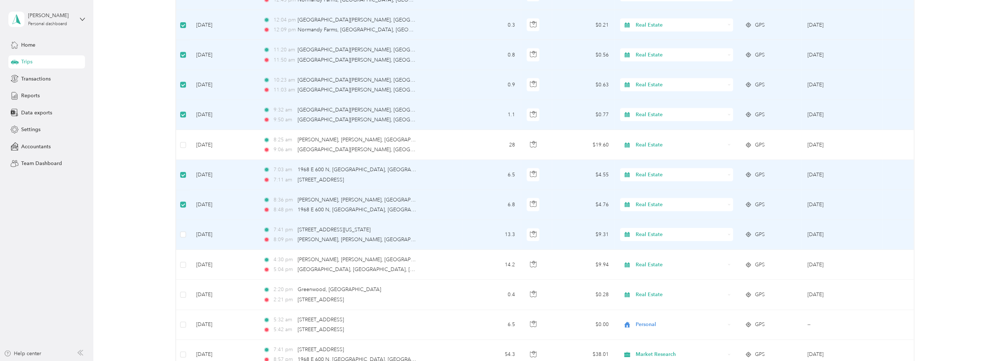
click at [658, 231] on span "Real Estate" at bounding box center [680, 235] width 89 height 8
click at [653, 267] on span "Market Research" at bounding box center [682, 268] width 90 height 8
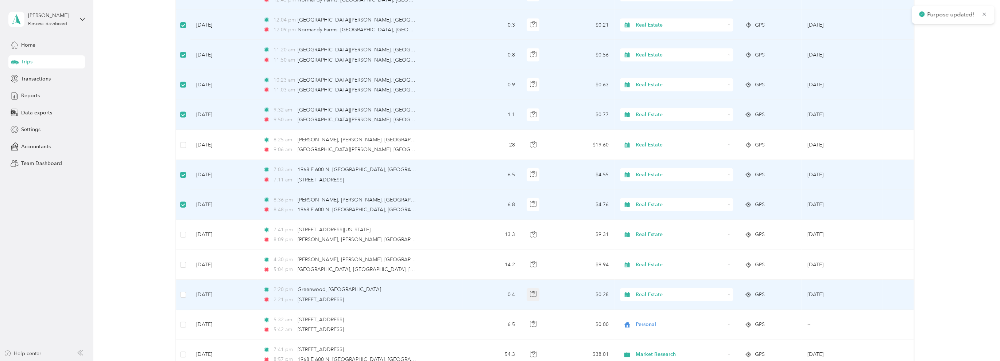
click at [531, 291] on icon "button" at bounding box center [533, 294] width 7 height 7
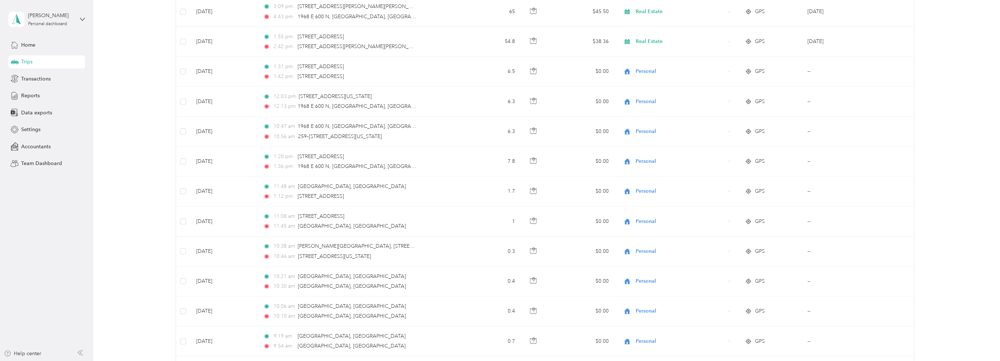
scroll to position [0, 0]
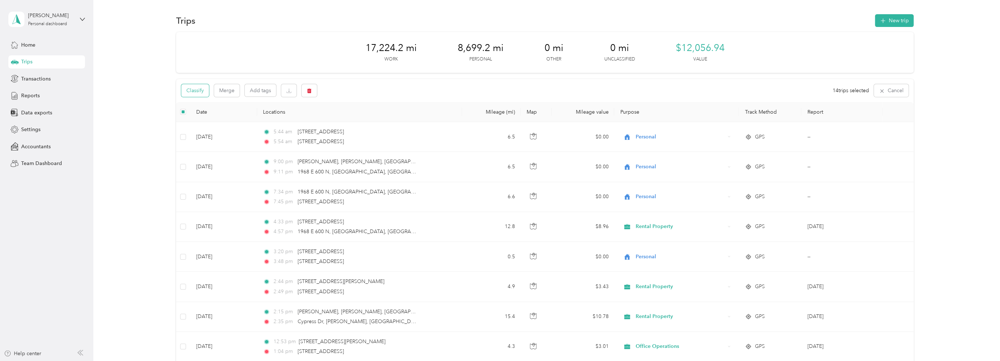
click at [193, 91] on button "Classify" at bounding box center [195, 90] width 28 height 13
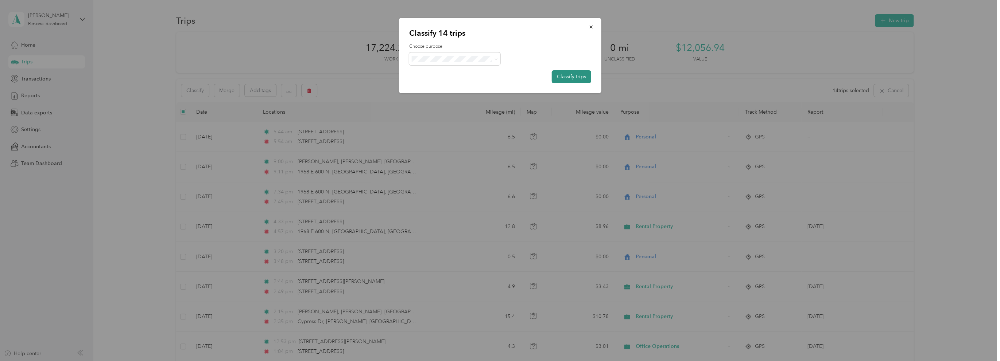
click at [567, 77] on button "Classify trips" at bounding box center [571, 76] width 39 height 13
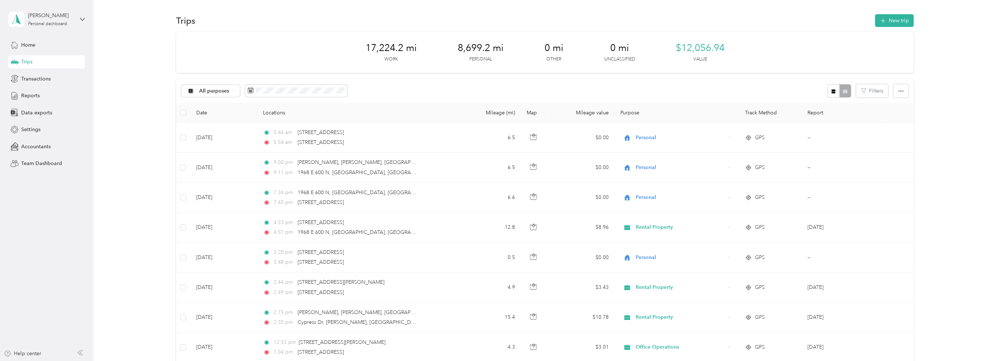
drag, startPoint x: 983, startPoint y: 112, endPoint x: 951, endPoint y: 19, distance: 98.4
drag, startPoint x: 134, startPoint y: 142, endPoint x: 556, endPoint y: 94, distance: 423.9
